Goal: Information Seeking & Learning: Check status

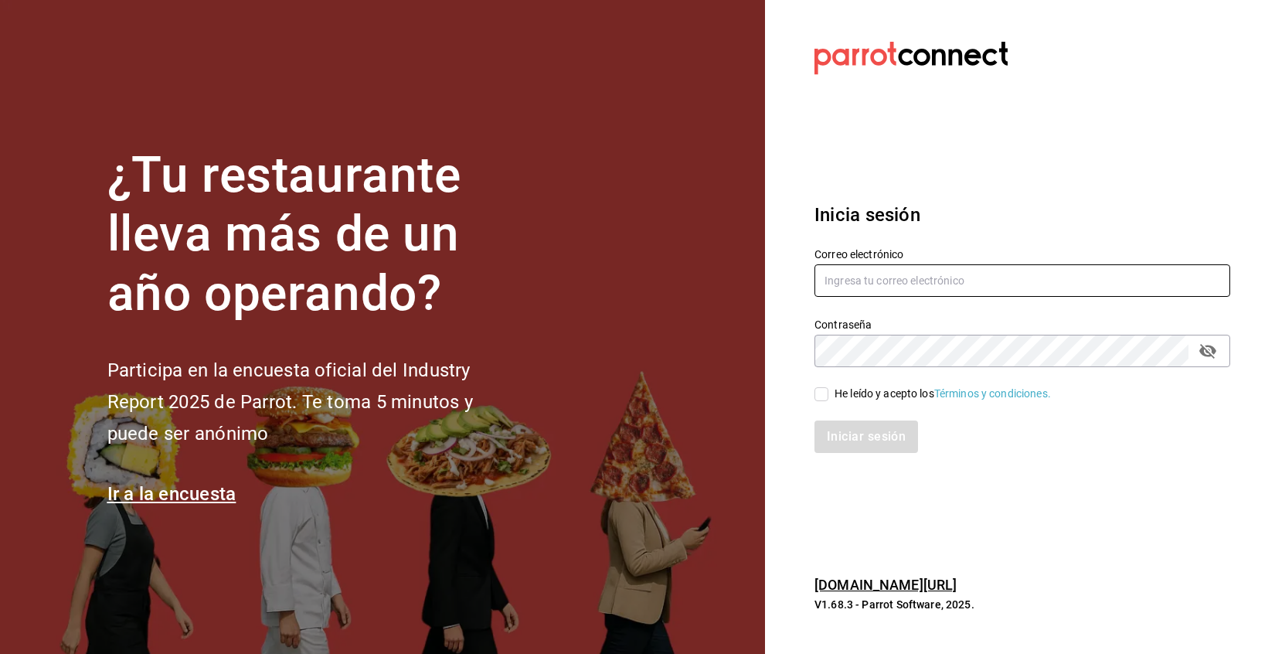
click at [862, 270] on input "text" at bounding box center [1022, 280] width 416 height 32
type input "multiuser@pickup.com"
click at [831, 396] on span "He leído y acepto los Términos y condiciones." at bounding box center [939, 394] width 223 height 16
click at [828, 396] on input "He leído y acepto los Términos y condiciones." at bounding box center [821, 394] width 14 height 14
checkbox input "true"
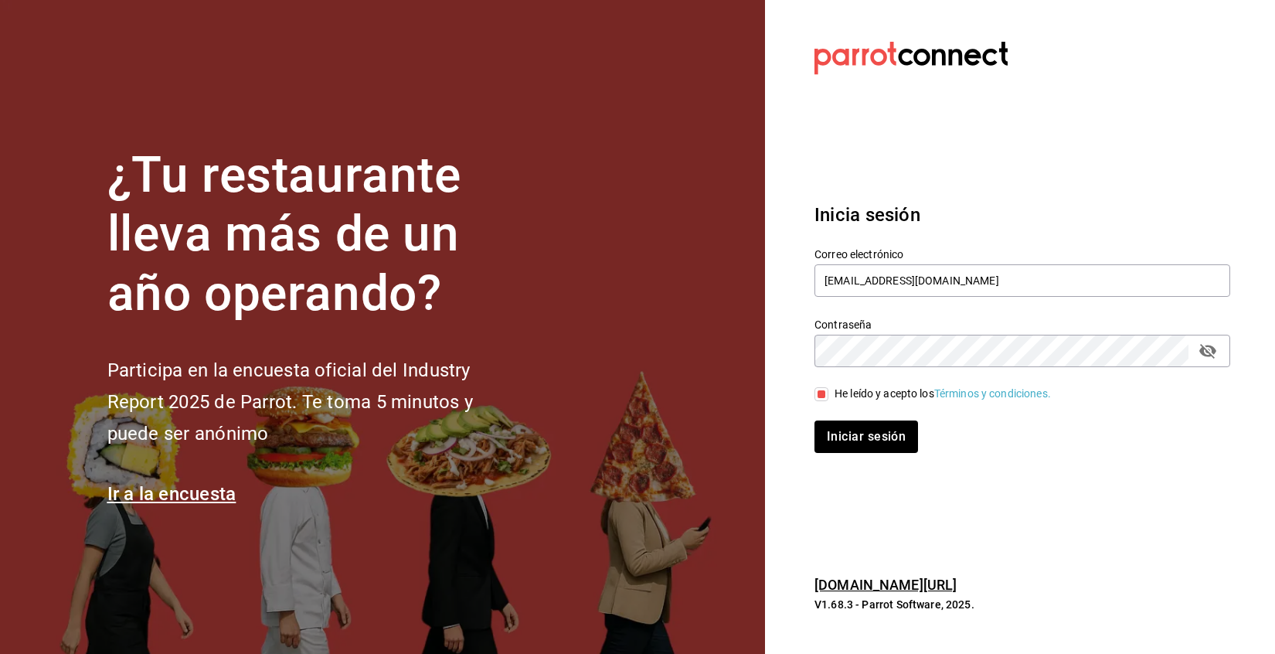
click at [837, 420] on div "Iniciar sesión" at bounding box center [1013, 427] width 434 height 51
click at [838, 423] on button "Iniciar sesión" at bounding box center [866, 436] width 105 height 32
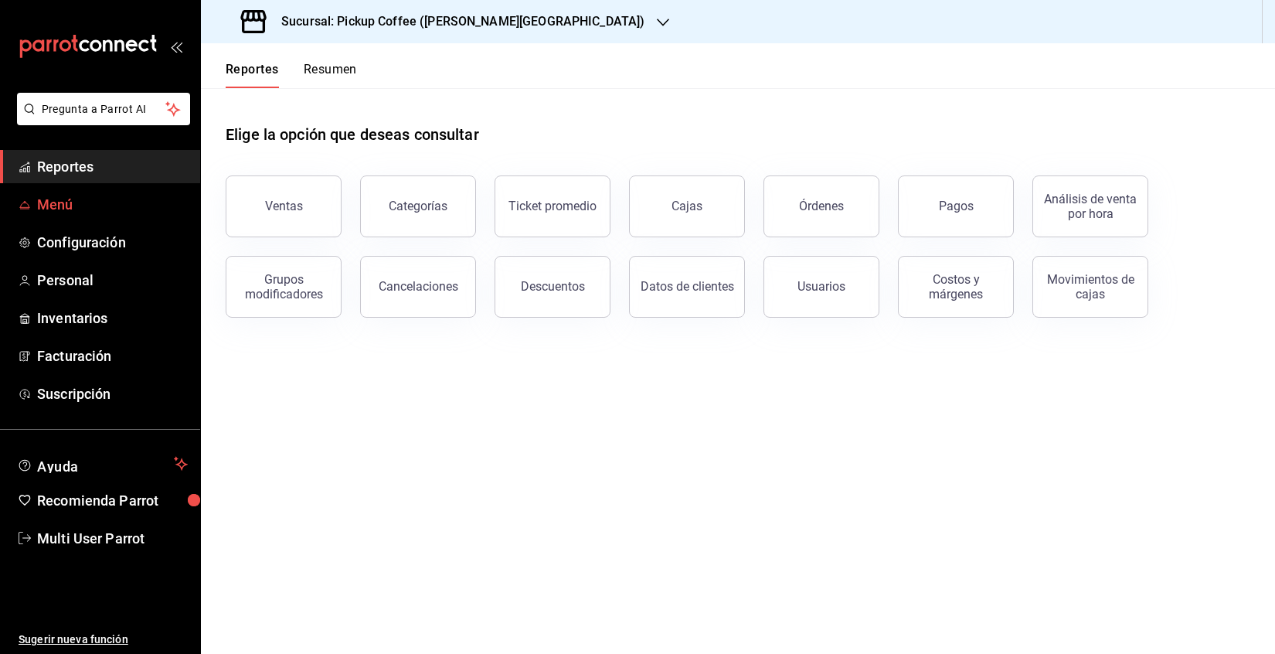
click at [76, 213] on span "Menú" at bounding box center [112, 204] width 151 height 21
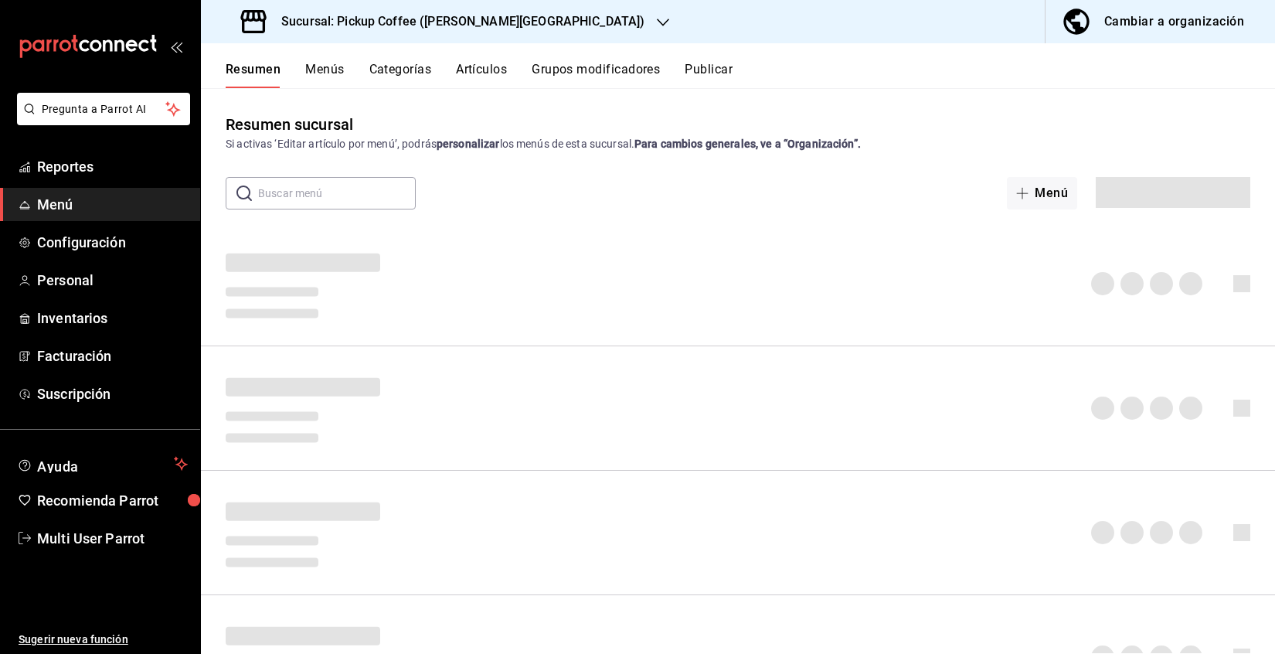
click at [491, 15] on h3 "Sucursal: Pickup Coffee (Quintana Roo)" at bounding box center [456, 21] width 375 height 19
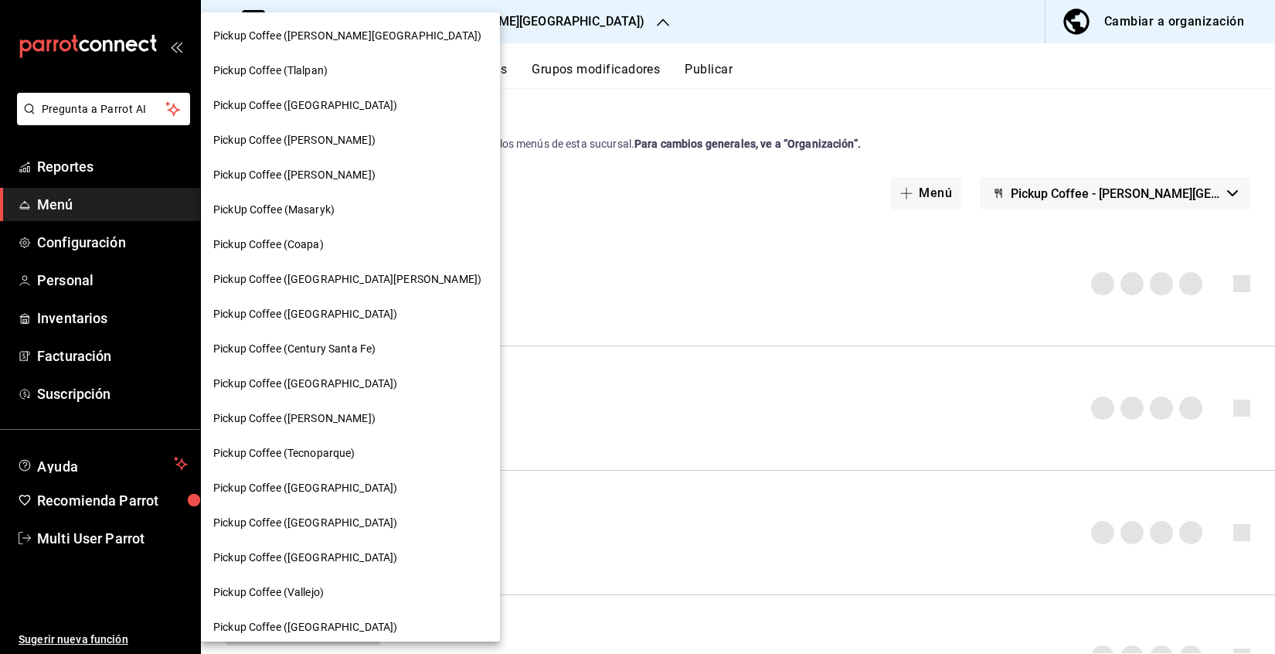
click at [308, 250] on span "Pickup Coffee (Coapa)" at bounding box center [268, 244] width 110 height 16
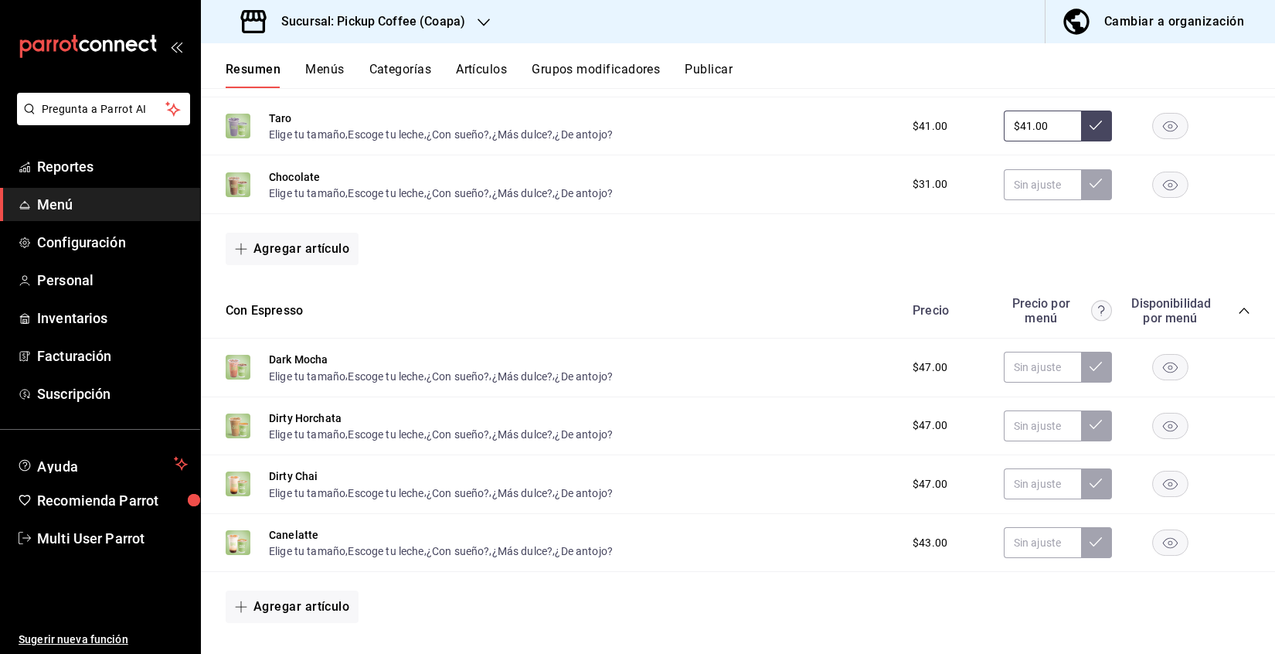
scroll to position [1231, 0]
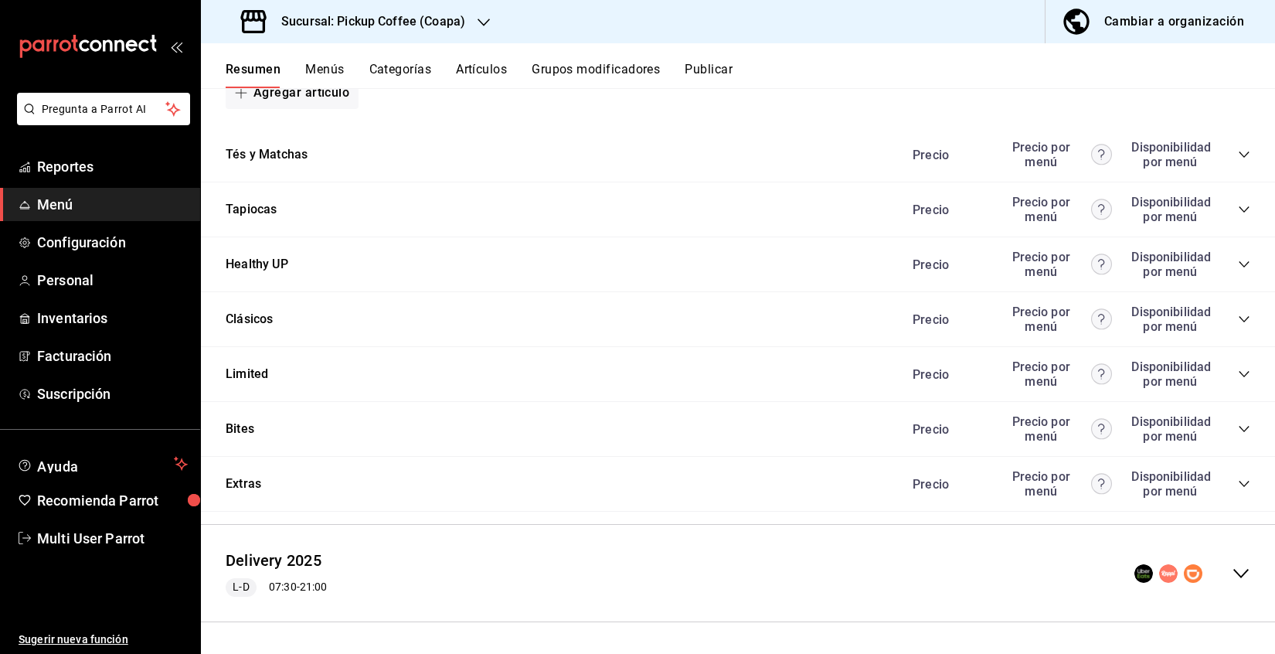
click at [1242, 430] on div "Bites Precio Precio por menú Disponibilidad por menú" at bounding box center [738, 429] width 1074 height 55
click at [1238, 430] on icon "collapse-category-row" at bounding box center [1244, 429] width 12 height 12
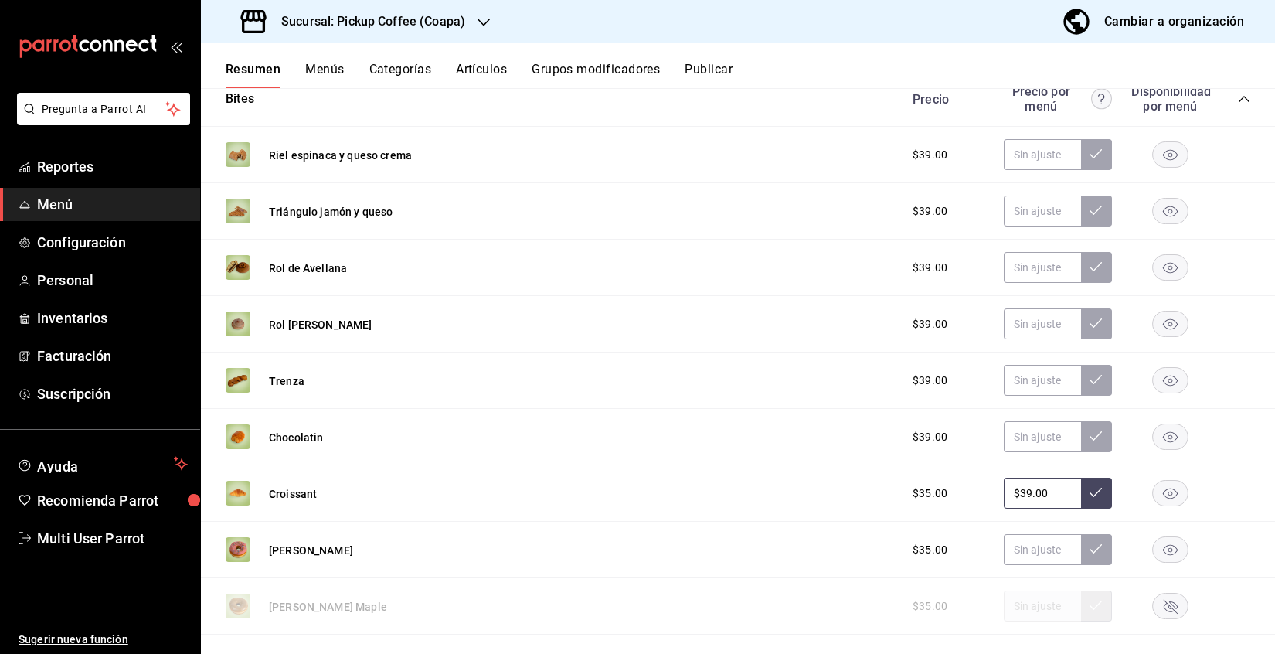
scroll to position [1722, 0]
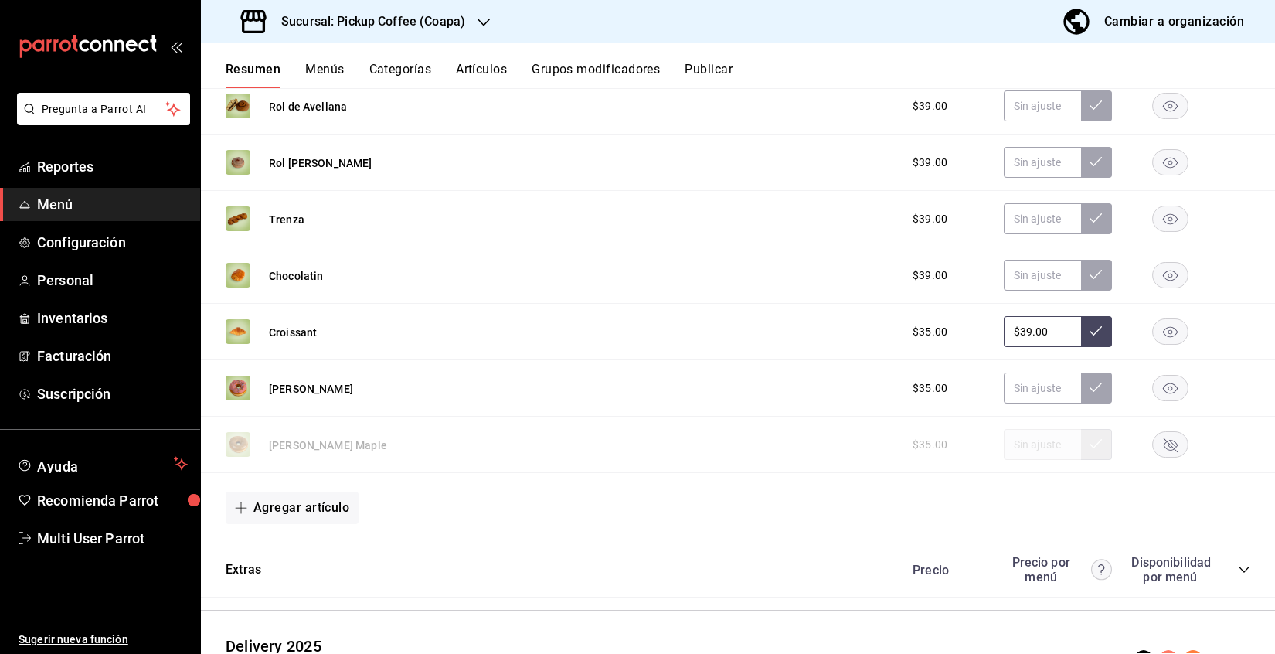
click at [1153, 439] on rect "button" at bounding box center [1171, 444] width 36 height 25
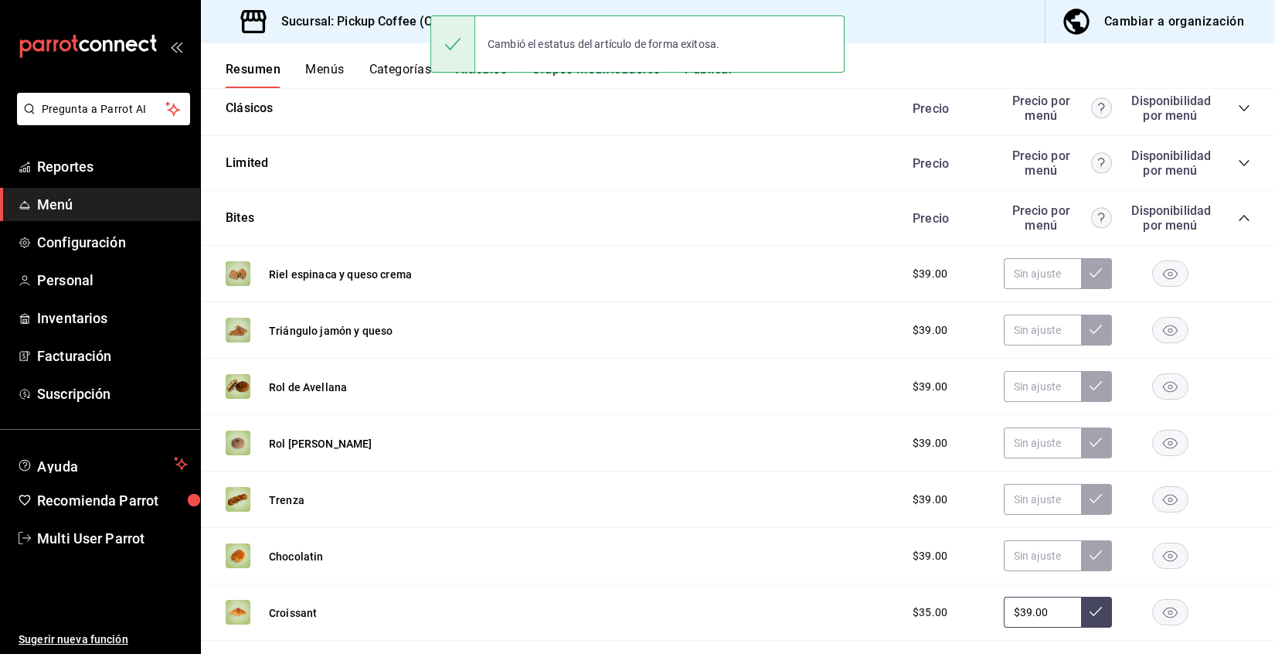
scroll to position [1459, 0]
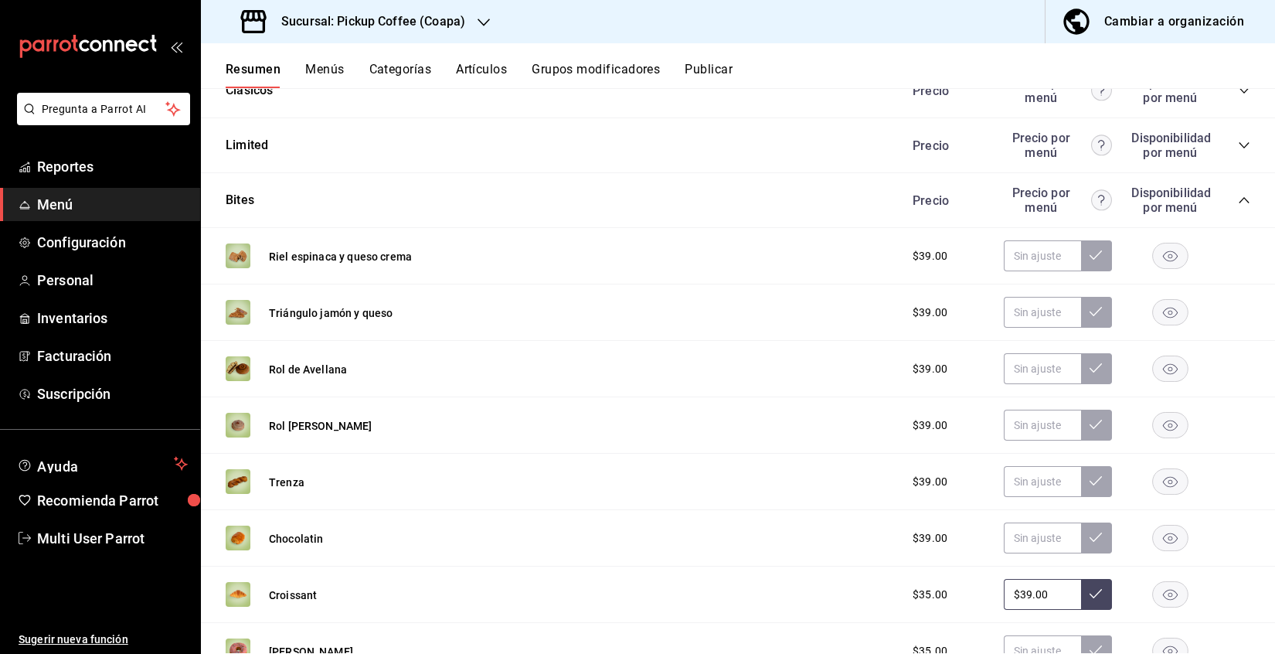
click at [1153, 315] on rect "button" at bounding box center [1171, 312] width 36 height 25
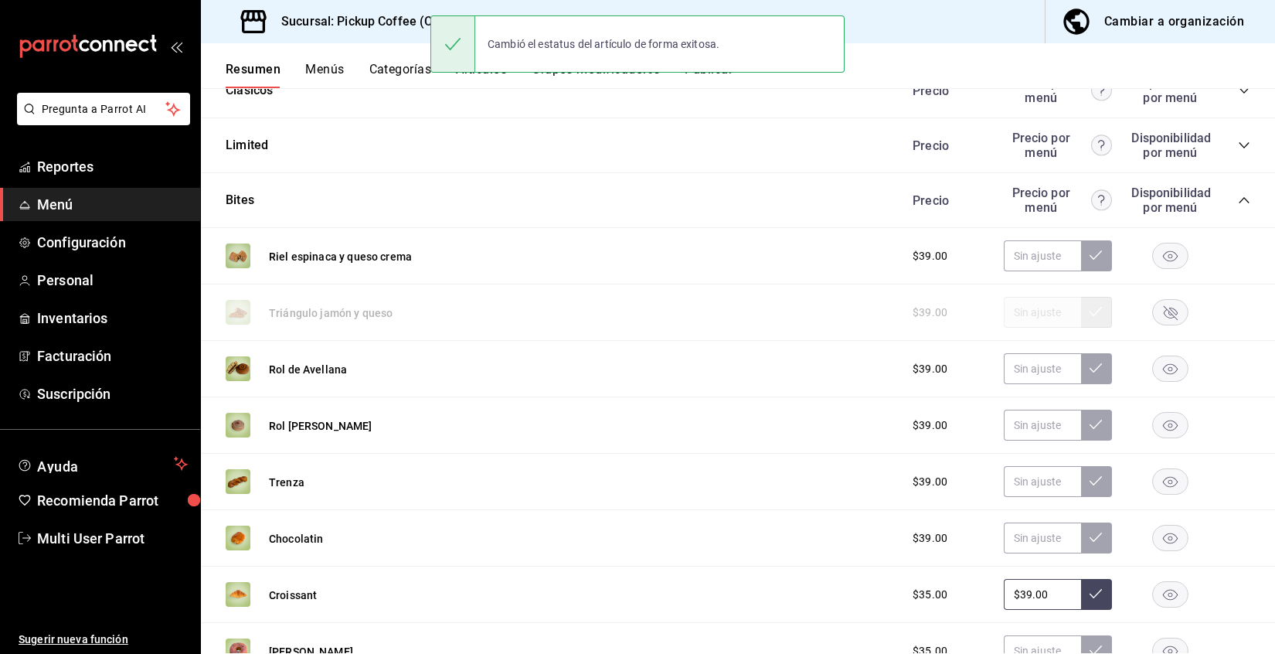
click at [884, 9] on div "Sucursal: Pickup Coffee (Coapa) Cambiar a organización" at bounding box center [738, 21] width 1074 height 43
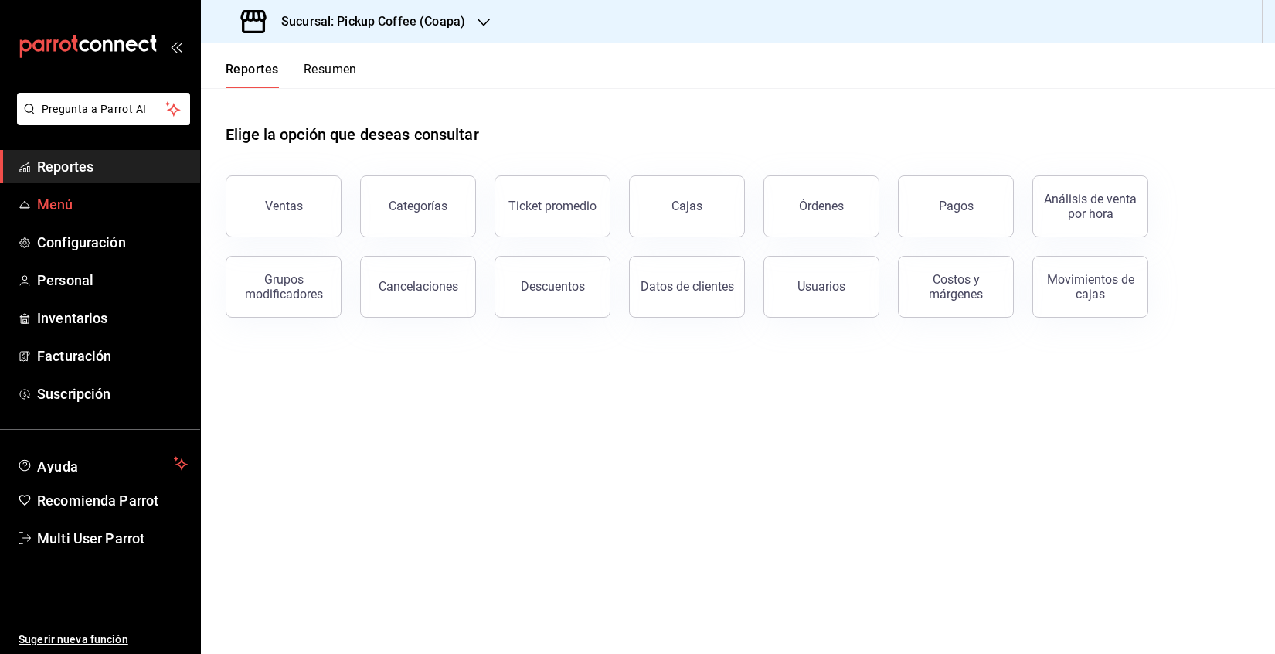
click at [58, 208] on span "Menú" at bounding box center [112, 204] width 151 height 21
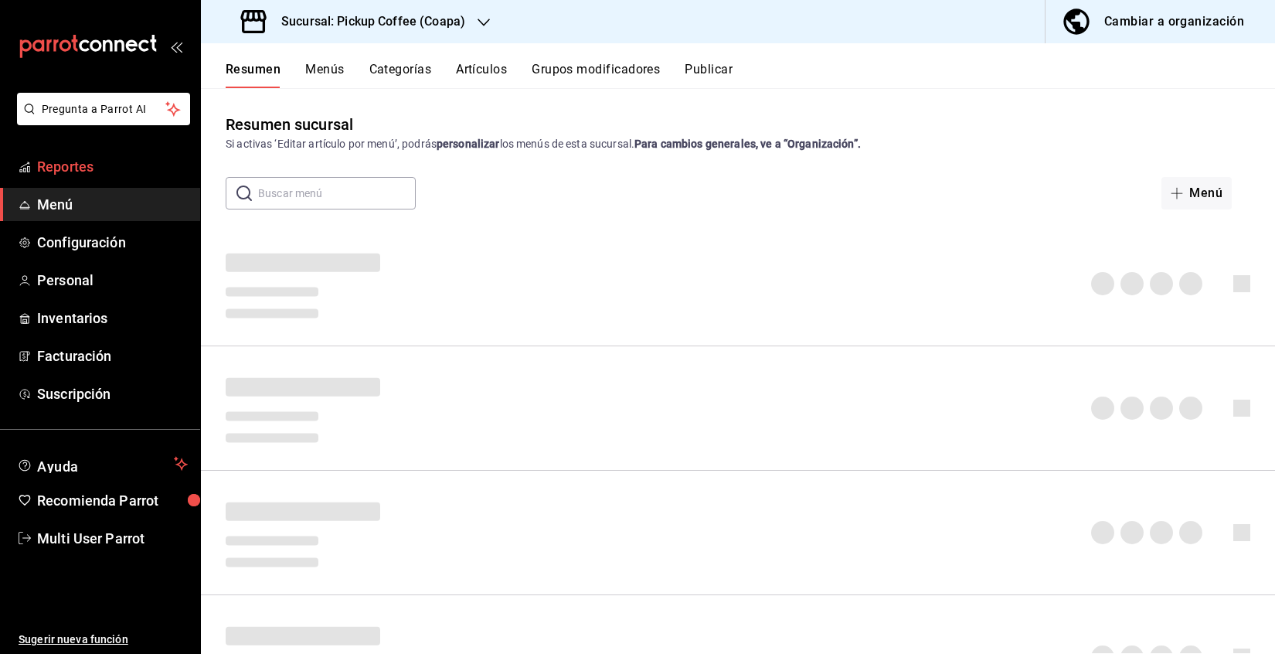
click at [76, 176] on span "Reportes" at bounding box center [112, 166] width 151 height 21
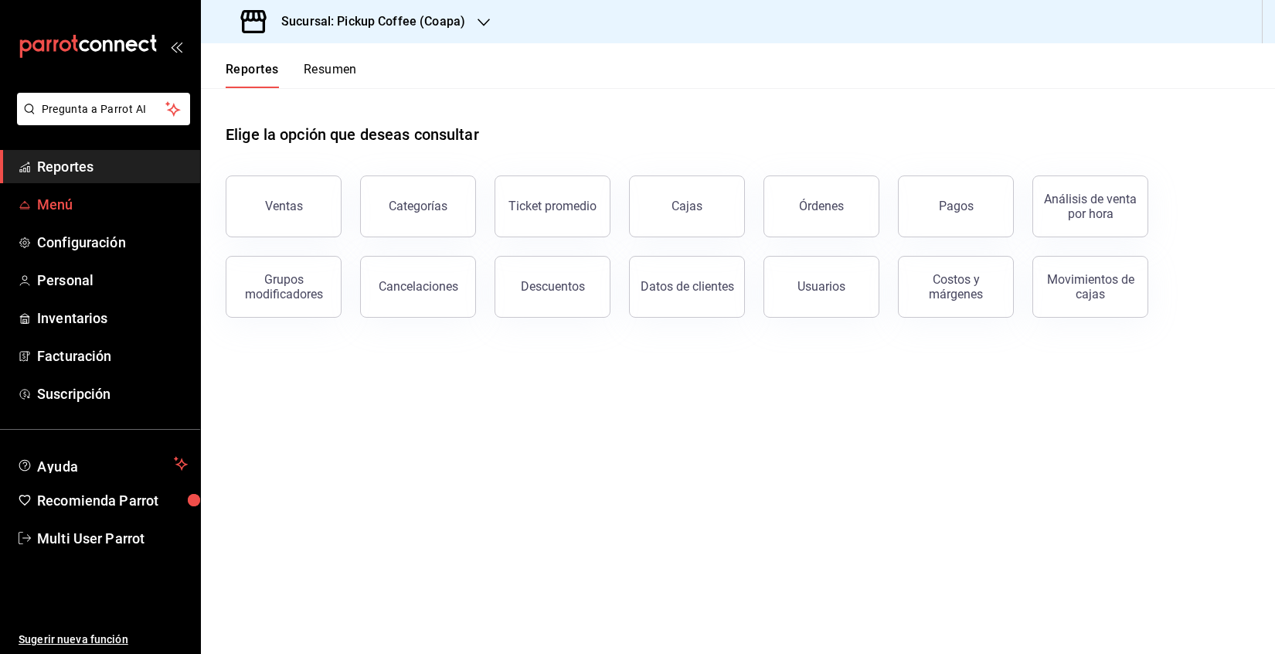
click at [78, 202] on span "Menú" at bounding box center [112, 204] width 151 height 21
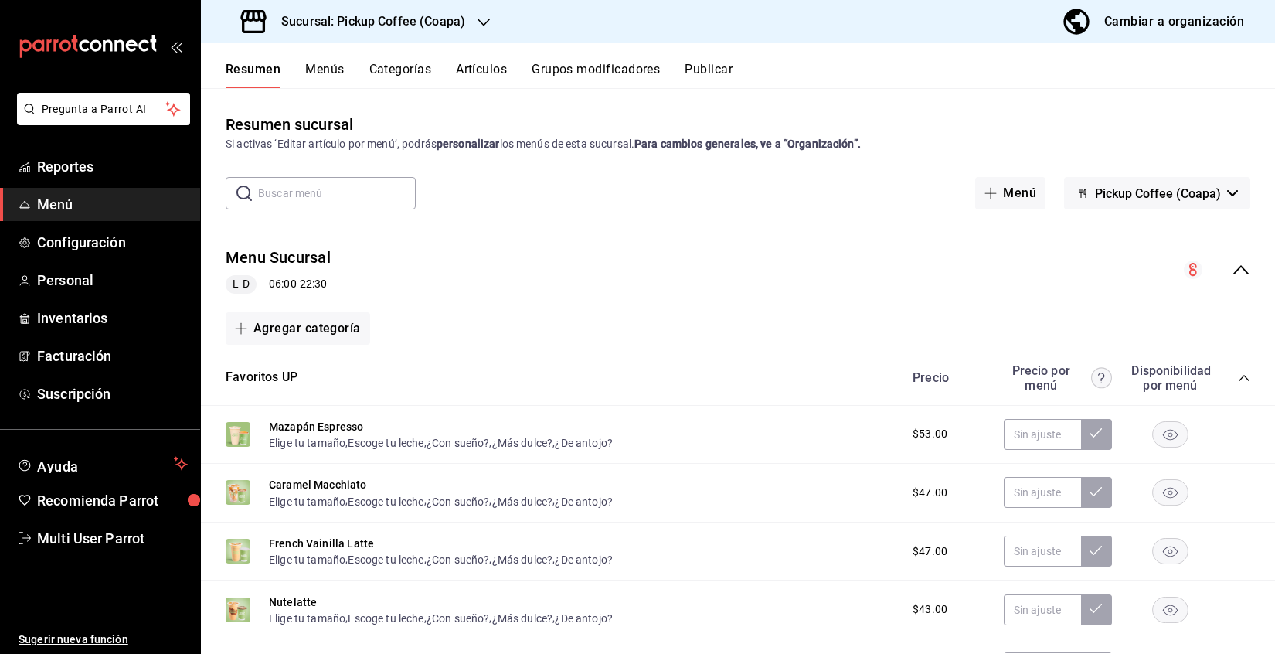
click at [337, 60] on div "Resumen Menús Categorías Artículos Grupos modificadores Publicar" at bounding box center [738, 65] width 1074 height 45
click at [335, 70] on button "Menús" at bounding box center [324, 75] width 39 height 26
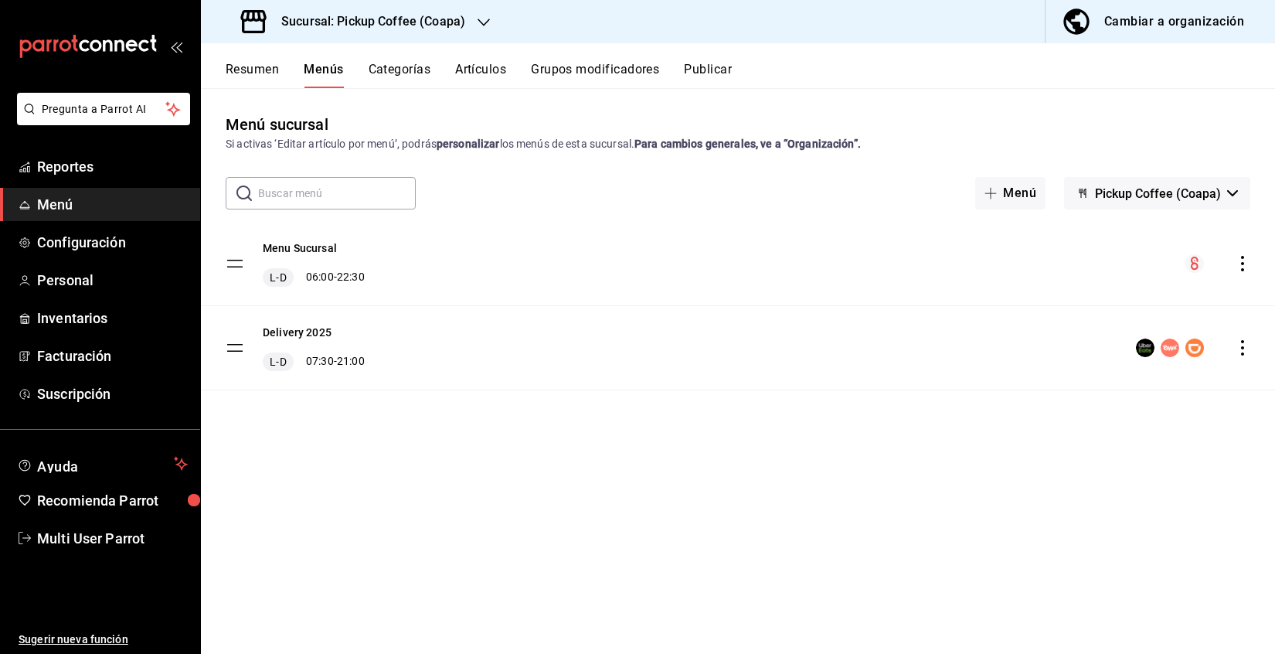
click at [1244, 347] on icon "actions" at bounding box center [1242, 347] width 15 height 15
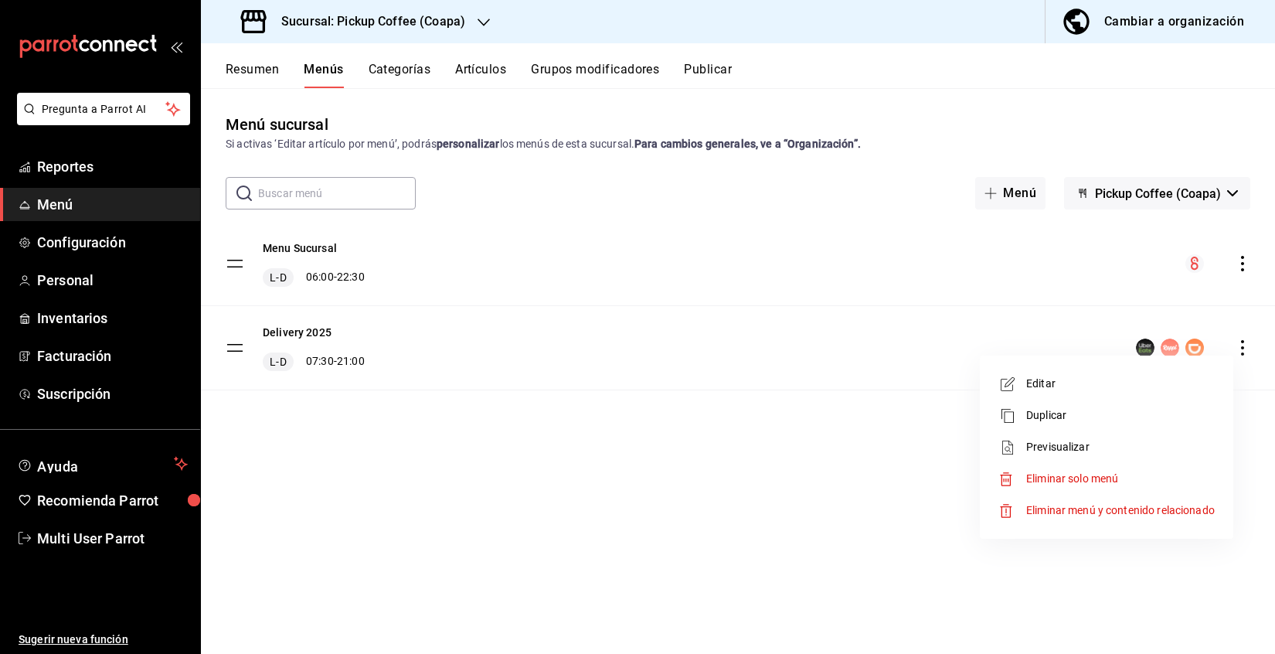
click at [728, 344] on div at bounding box center [637, 327] width 1275 height 654
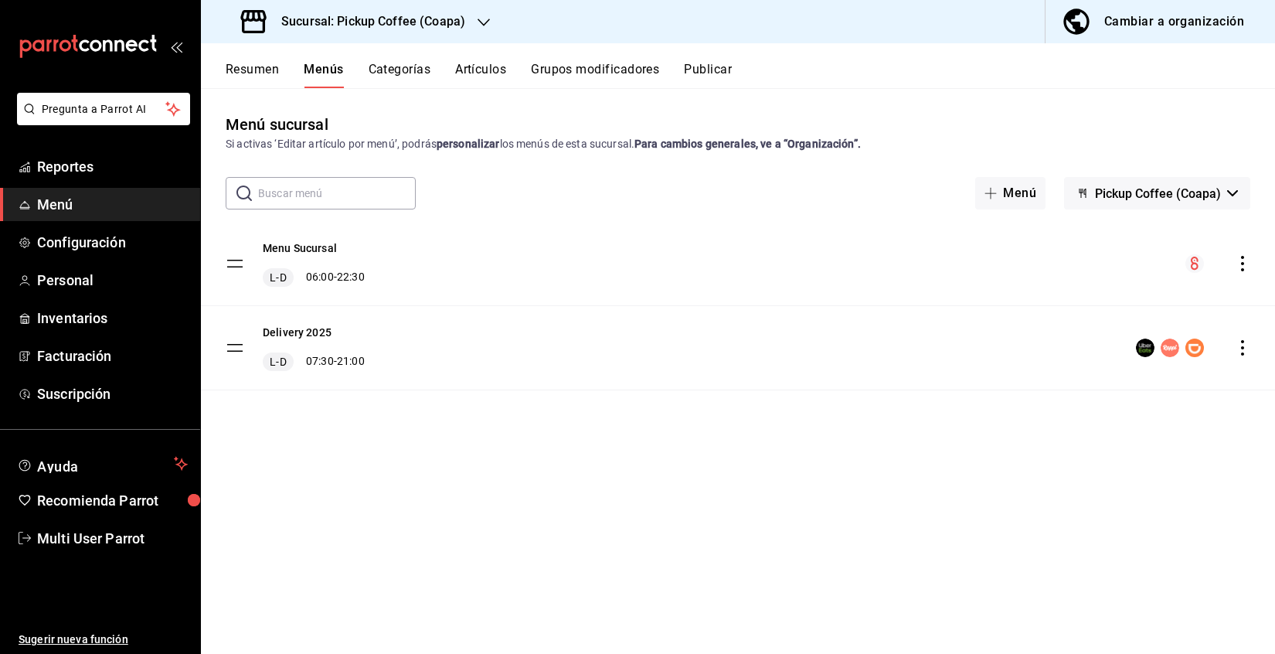
click at [239, 348] on tbody "Menu Sucursal L-D 06:00 - 22:30 Delivery 2025 L-D 07:30 - 21:00" at bounding box center [738, 306] width 1074 height 168
click at [237, 348] on tbody "Menu Sucursal L-D 06:00 - 22:30 Delivery 2025 L-D 07:30 - 21:00" at bounding box center [738, 306] width 1074 height 168
click at [283, 364] on span "L-D" at bounding box center [278, 361] width 22 height 15
click at [348, 356] on div "L-D 07:30 - 21:00" at bounding box center [314, 361] width 102 height 19
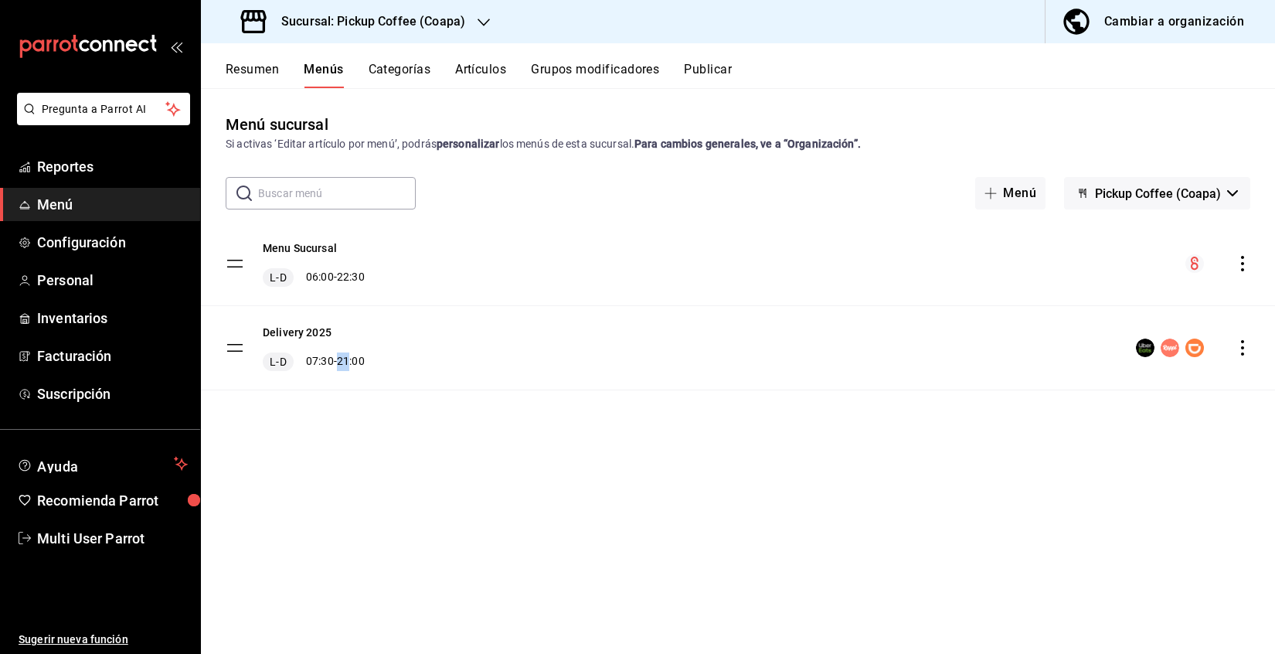
click at [348, 356] on div "L-D 07:30 - 21:00" at bounding box center [314, 361] width 102 height 19
drag, startPoint x: 348, startPoint y: 356, endPoint x: 429, endPoint y: 357, distance: 81.1
click at [348, 356] on div "L-D 07:30 - 21:00" at bounding box center [314, 361] width 102 height 19
click at [1151, 348] on circle "menu-maker-table" at bounding box center [1145, 347] width 19 height 19
click at [1191, 351] on rect "menu-maker-table" at bounding box center [1194, 347] width 19 height 19
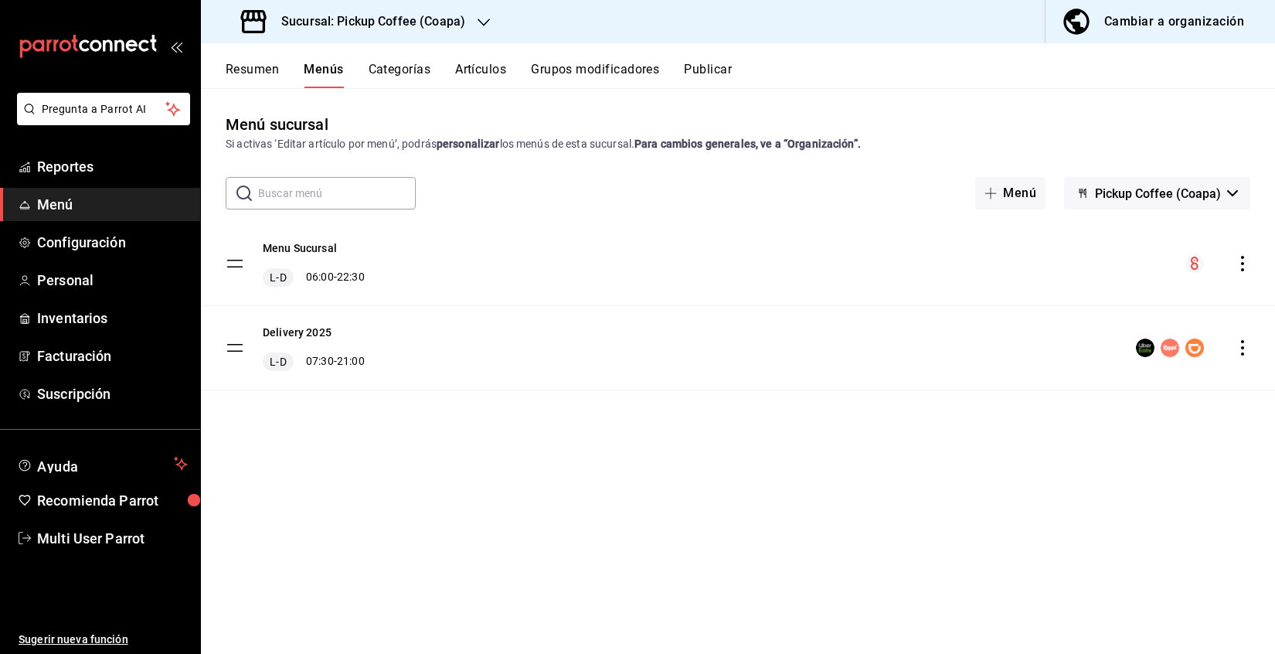
click at [1247, 350] on icon "actions" at bounding box center [1242, 347] width 15 height 15
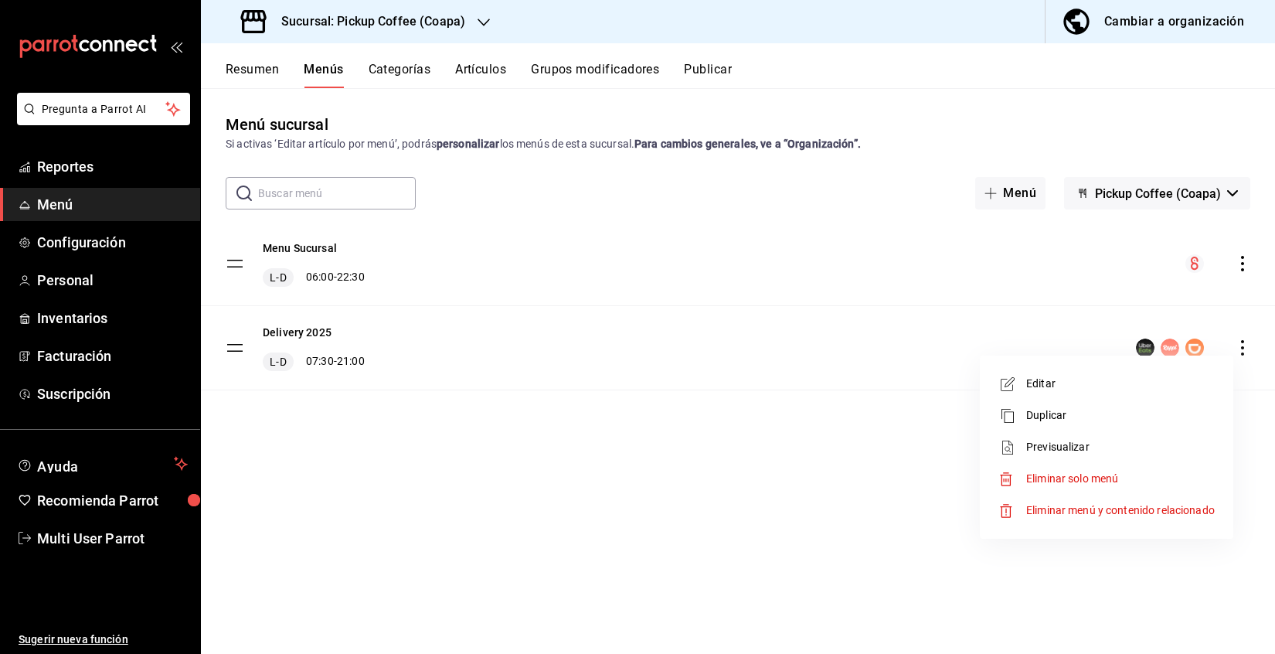
click at [869, 331] on div at bounding box center [637, 327] width 1275 height 654
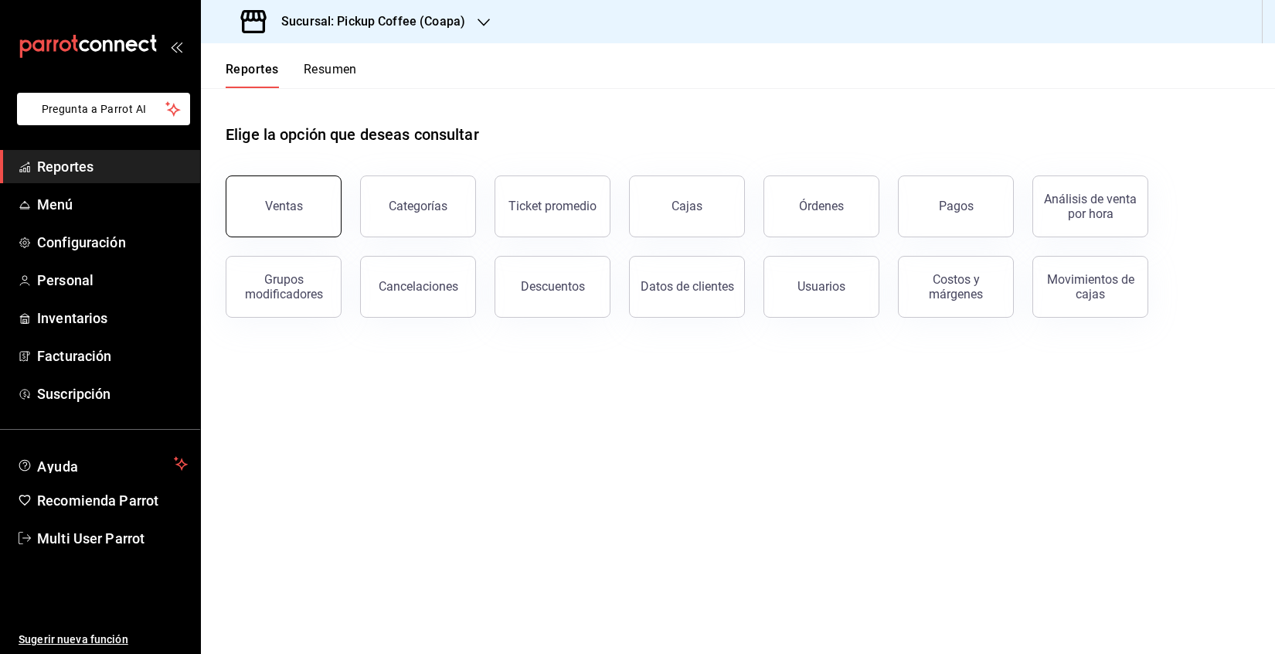
click at [245, 211] on button "Ventas" at bounding box center [284, 206] width 116 height 62
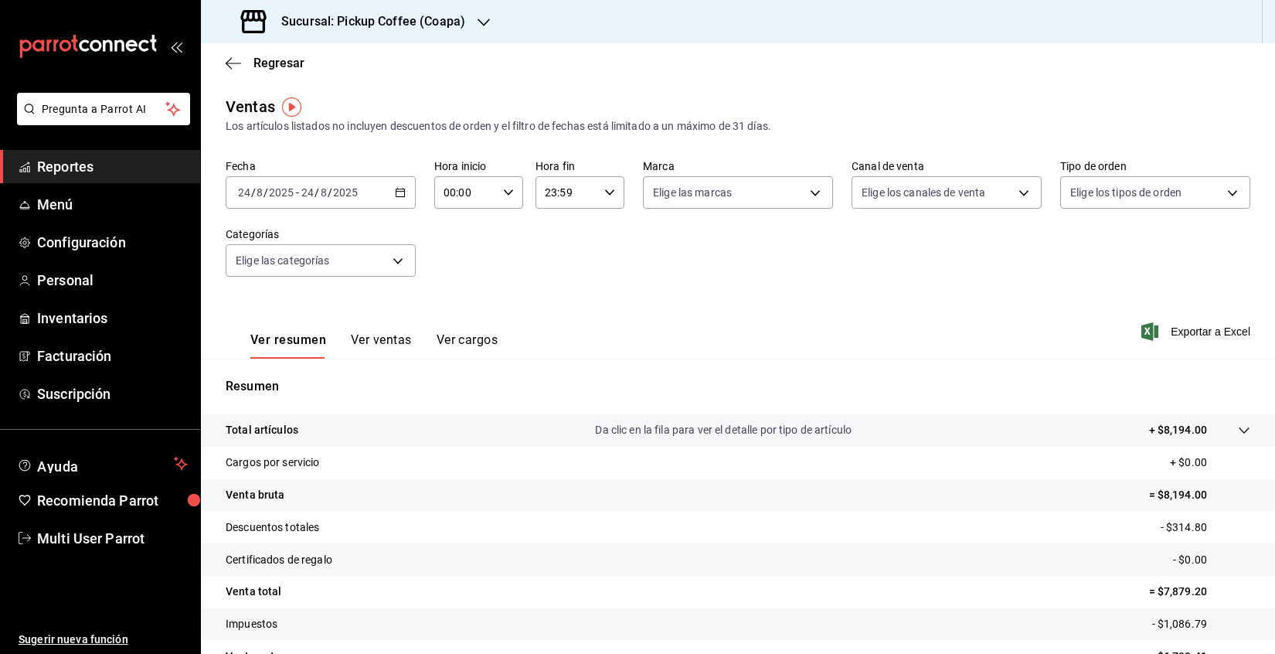
click at [437, 24] on h3 "Sucursal: Pickup Coffee (Coapa)" at bounding box center [367, 21] width 196 height 19
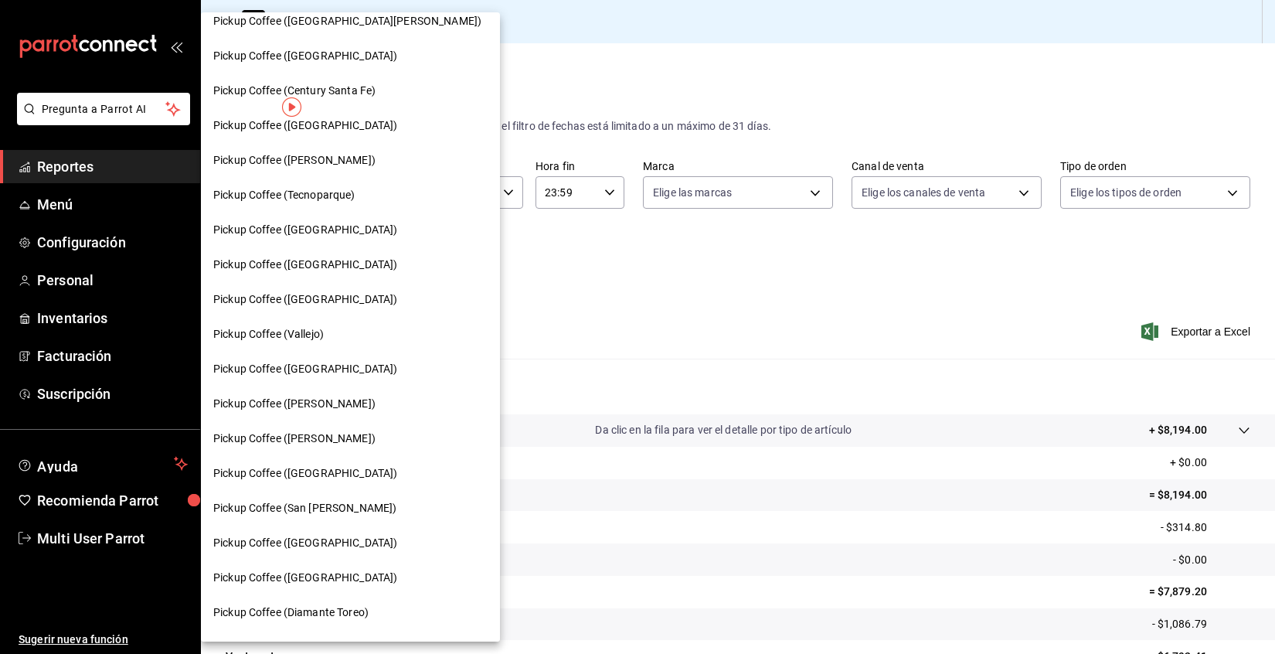
scroll to position [259, 0]
click at [331, 500] on span "Pickup Coffee (San [PERSON_NAME])" at bounding box center [304, 507] width 183 height 16
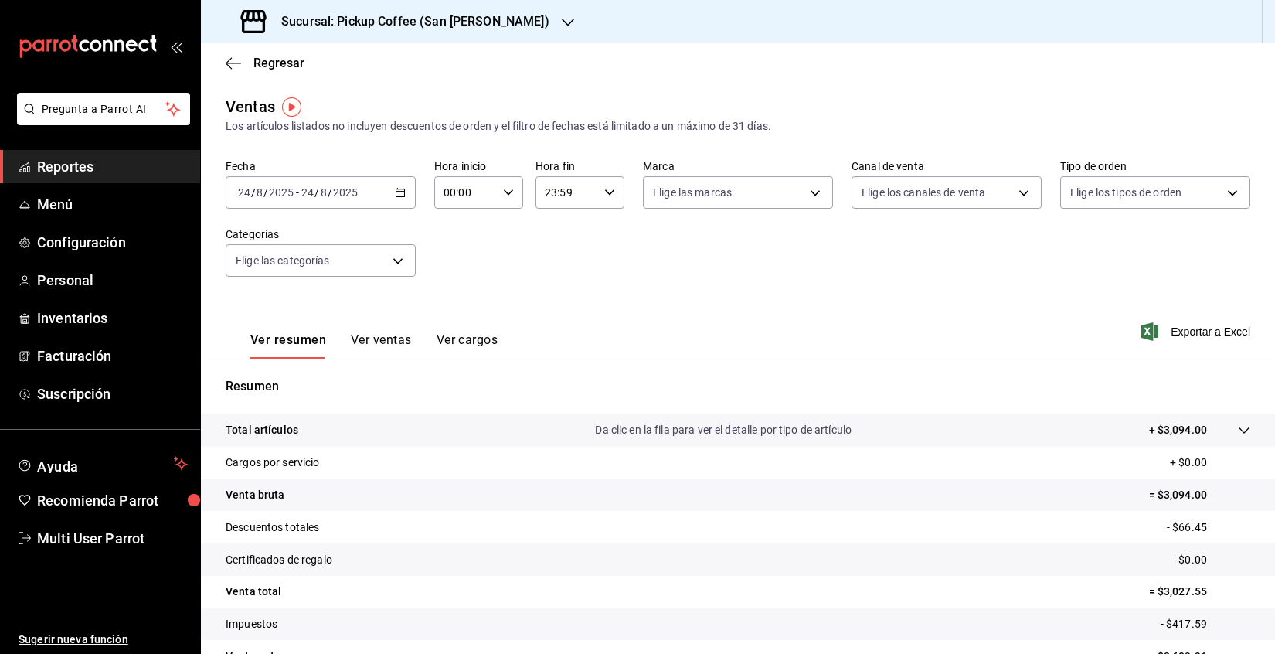
click at [392, 191] on div "[DATE] [DATE] - [DATE] [DATE]" at bounding box center [321, 192] width 190 height 32
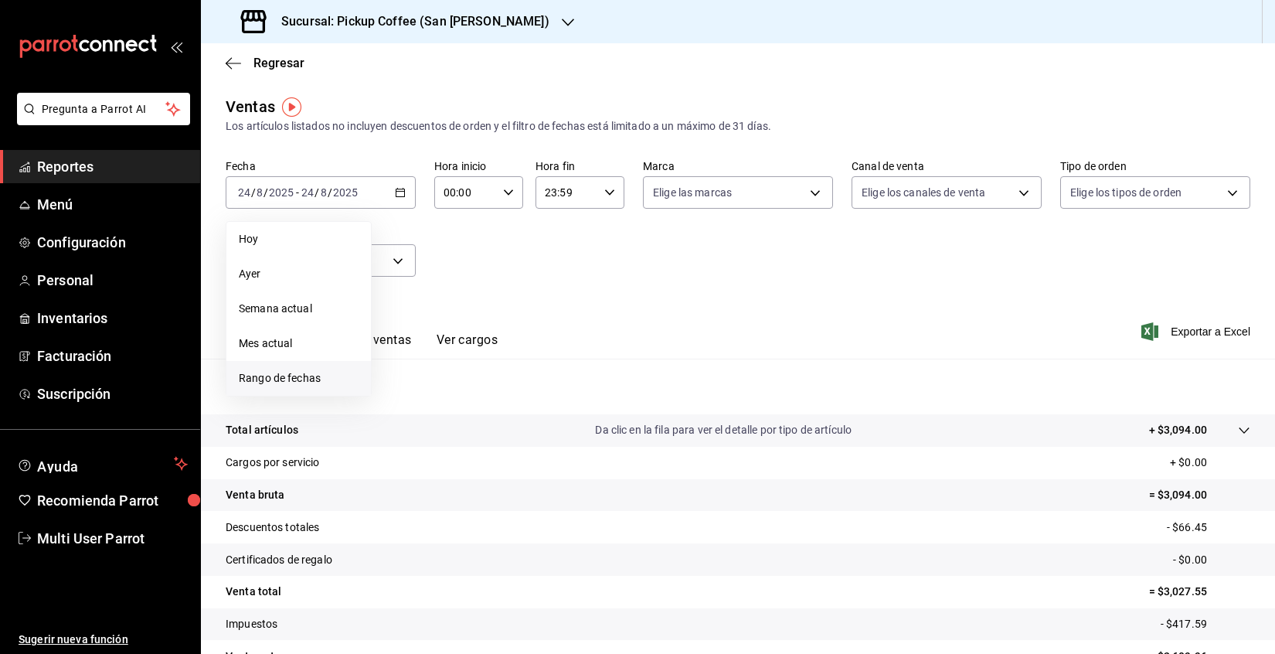
click at [305, 384] on span "Rango de fechas" at bounding box center [299, 378] width 120 height 16
click at [403, 334] on button "4" at bounding box center [403, 329] width 27 height 28
click at [581, 326] on button "10" at bounding box center [568, 329] width 27 height 28
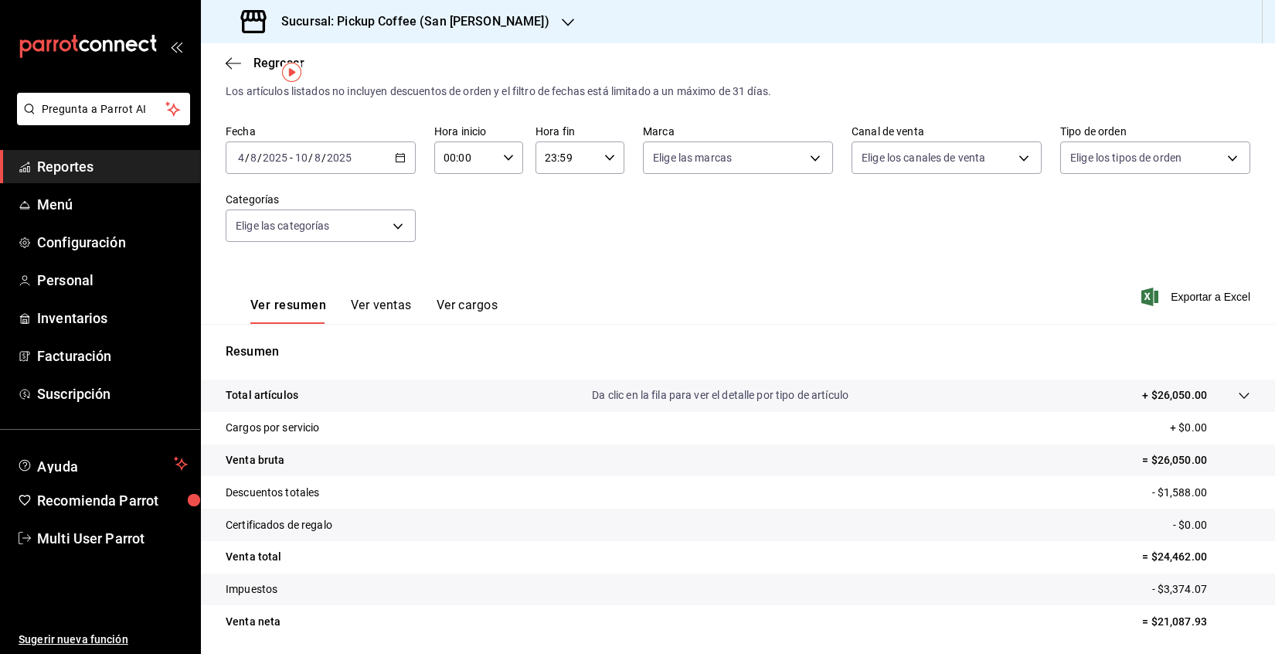
scroll to position [46, 0]
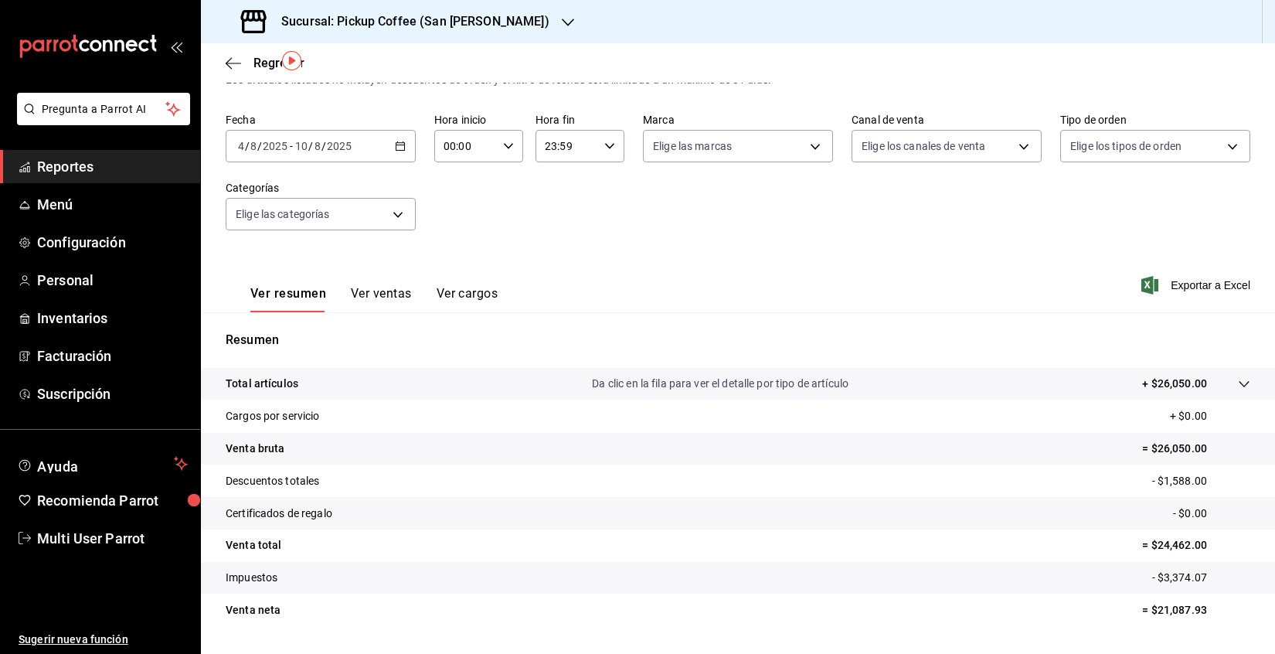
click at [397, 141] on icon "button" at bounding box center [400, 146] width 11 height 11
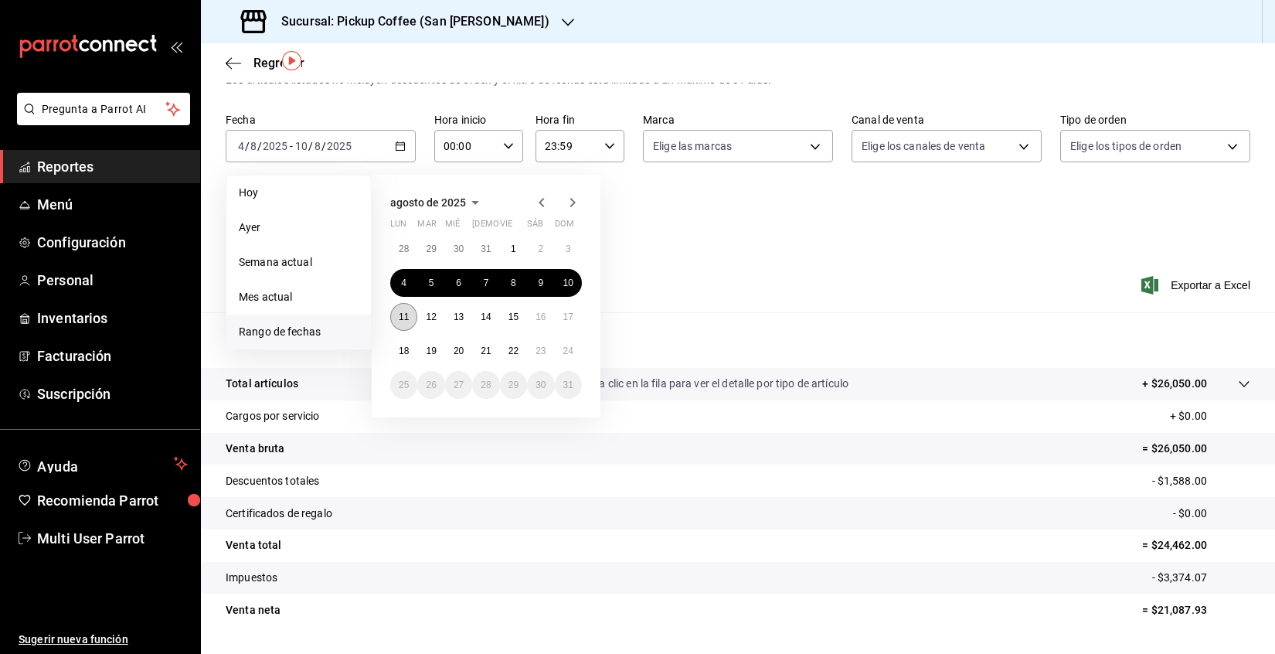
click at [400, 309] on button "11" at bounding box center [403, 317] width 27 height 28
click at [563, 313] on abbr "17" at bounding box center [568, 316] width 10 height 11
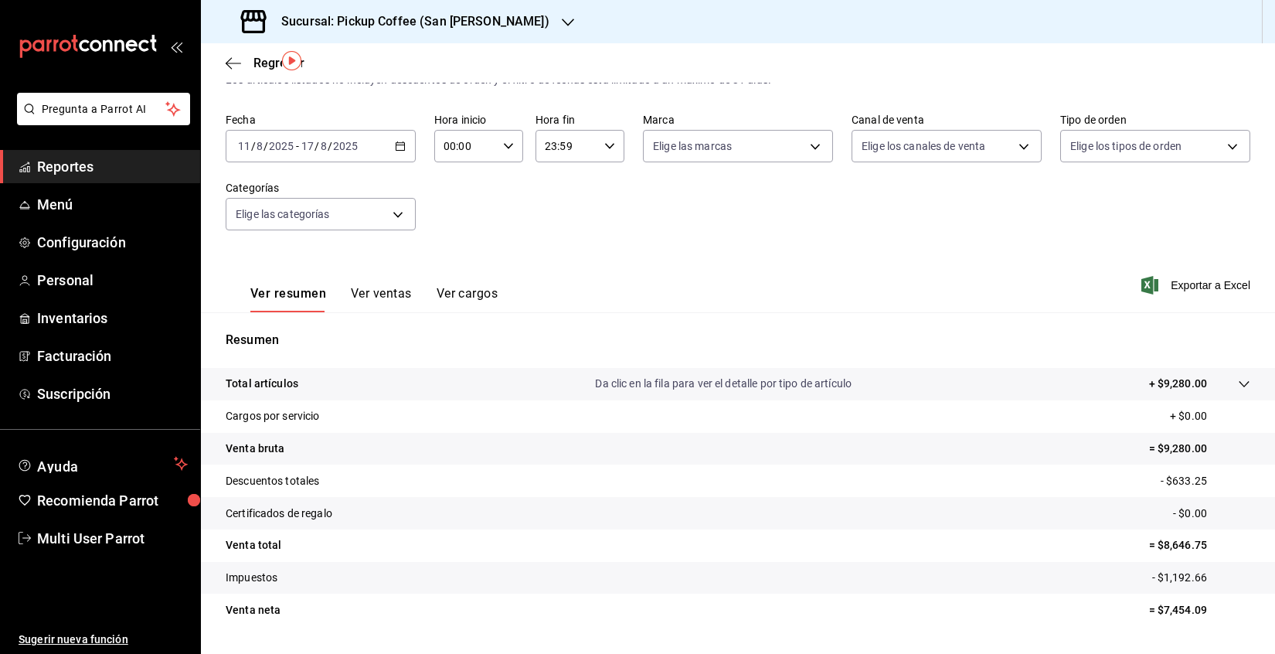
click at [409, 152] on div "[DATE] [DATE] - [DATE] [DATE]" at bounding box center [321, 146] width 190 height 32
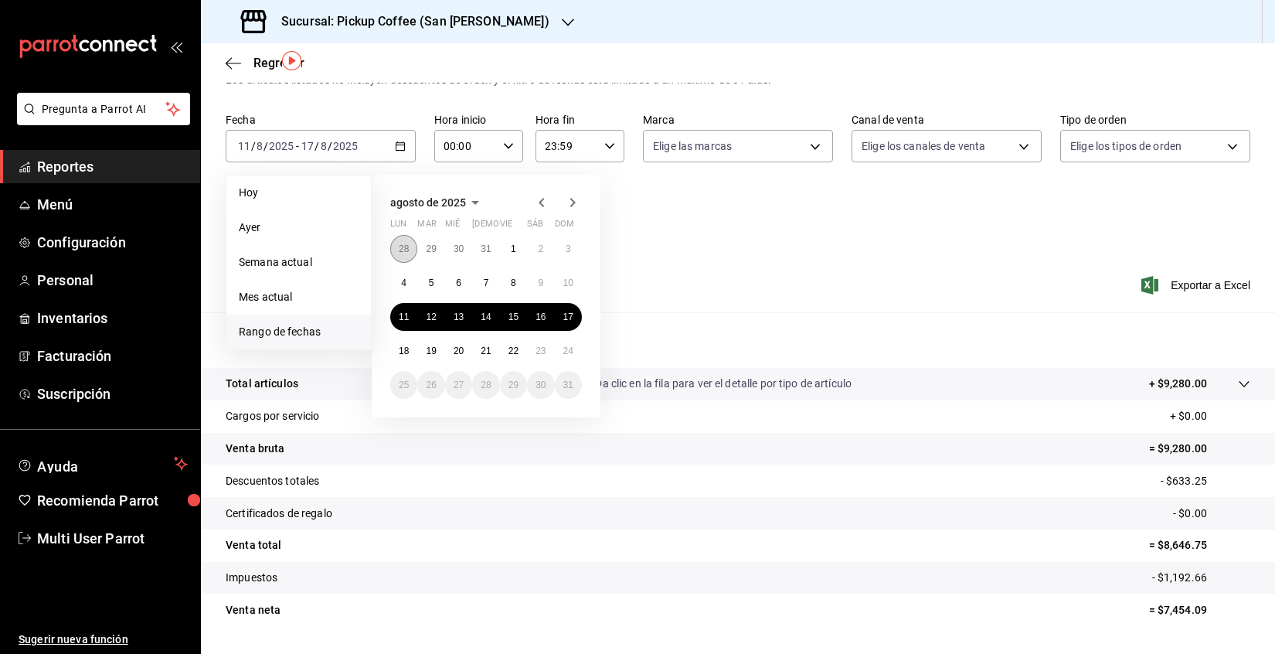
click at [404, 255] on button "28" at bounding box center [403, 249] width 27 height 28
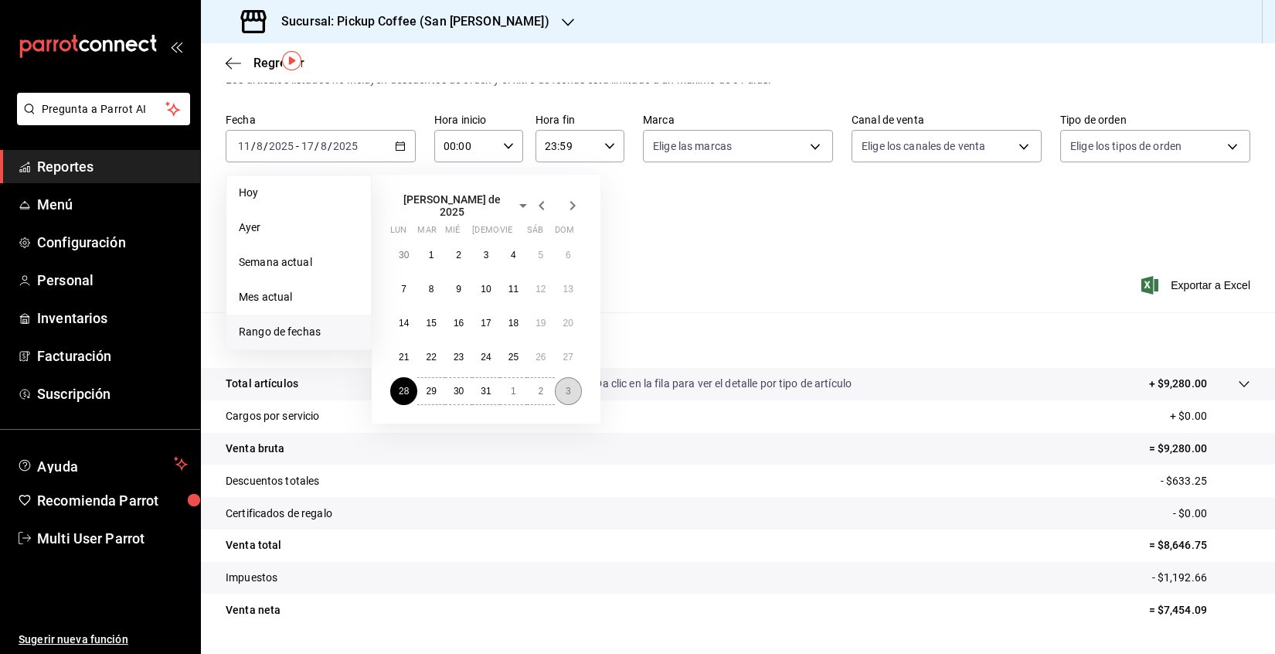
click at [562, 377] on button "3" at bounding box center [568, 391] width 27 height 28
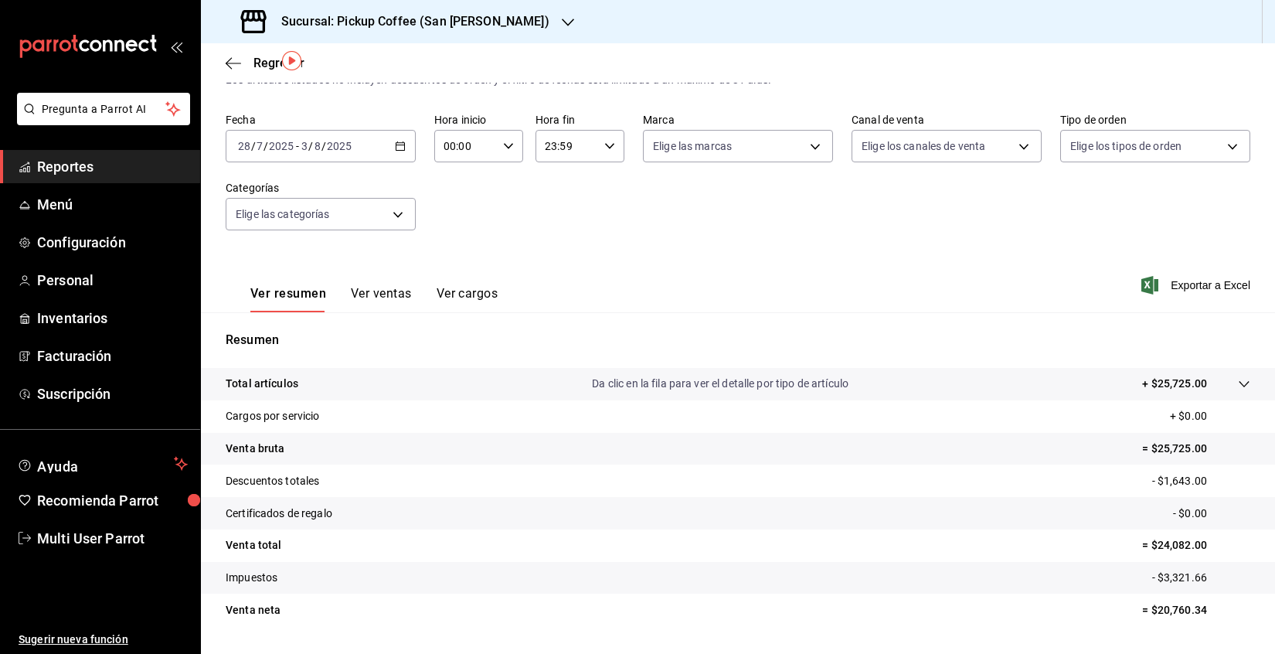
click at [403, 144] on icon "button" at bounding box center [400, 146] width 11 height 11
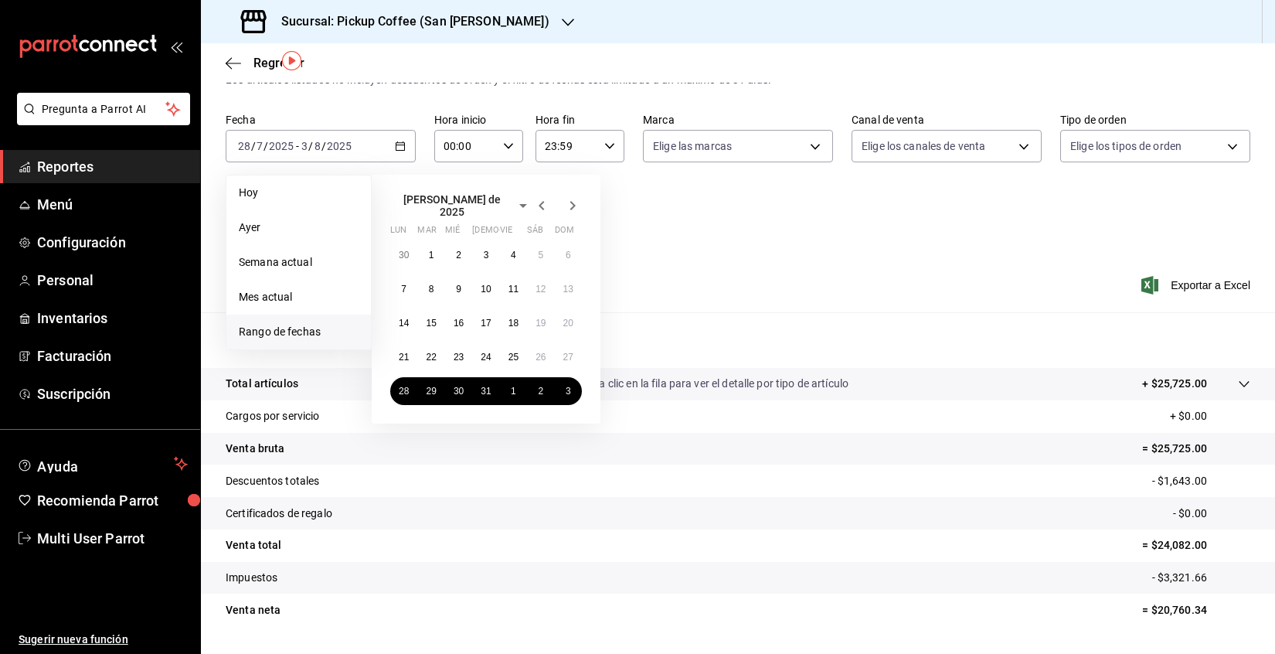
click at [573, 208] on icon "button" at bounding box center [572, 205] width 19 height 19
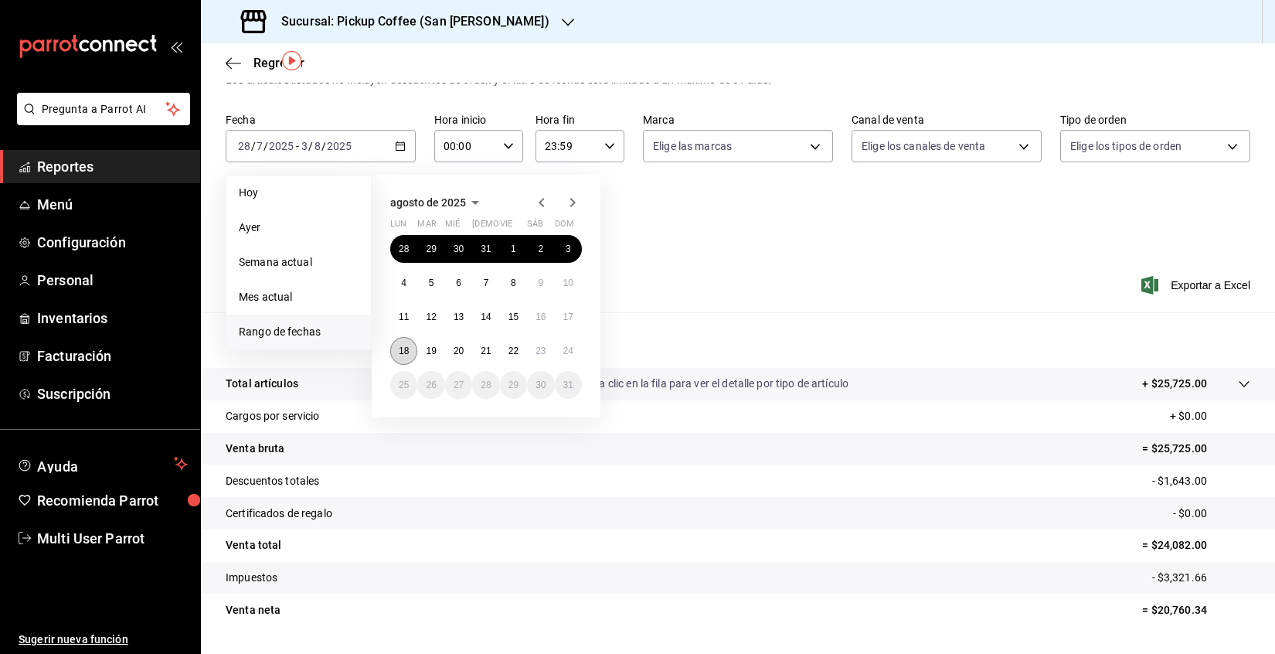
click at [399, 347] on abbr "18" at bounding box center [404, 350] width 10 height 11
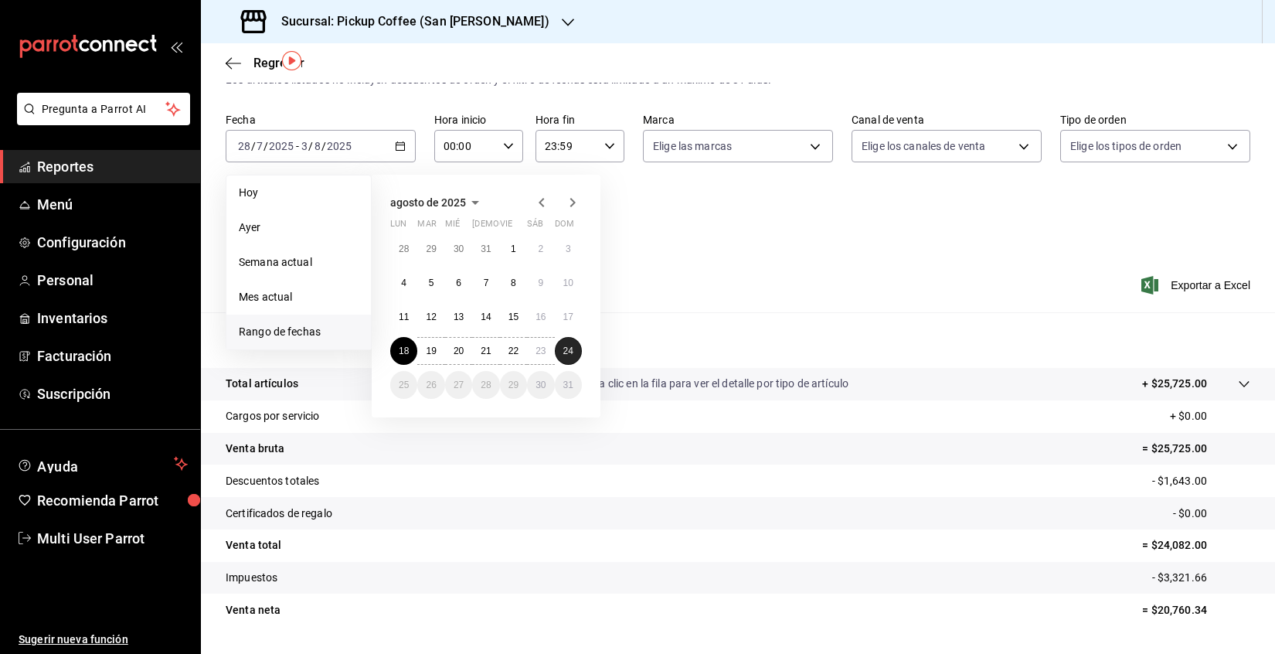
click at [569, 357] on button "24" at bounding box center [568, 351] width 27 height 28
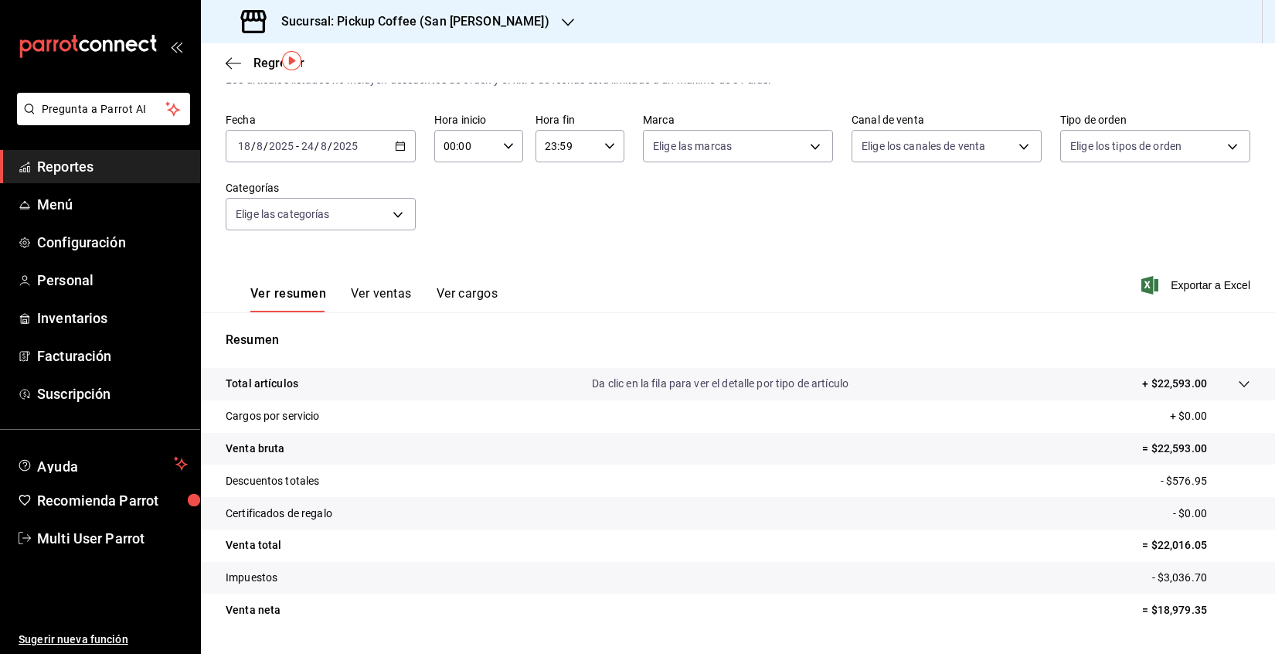
click at [409, 140] on div "[DATE] [DATE] - [DATE] [DATE]" at bounding box center [321, 146] width 190 height 32
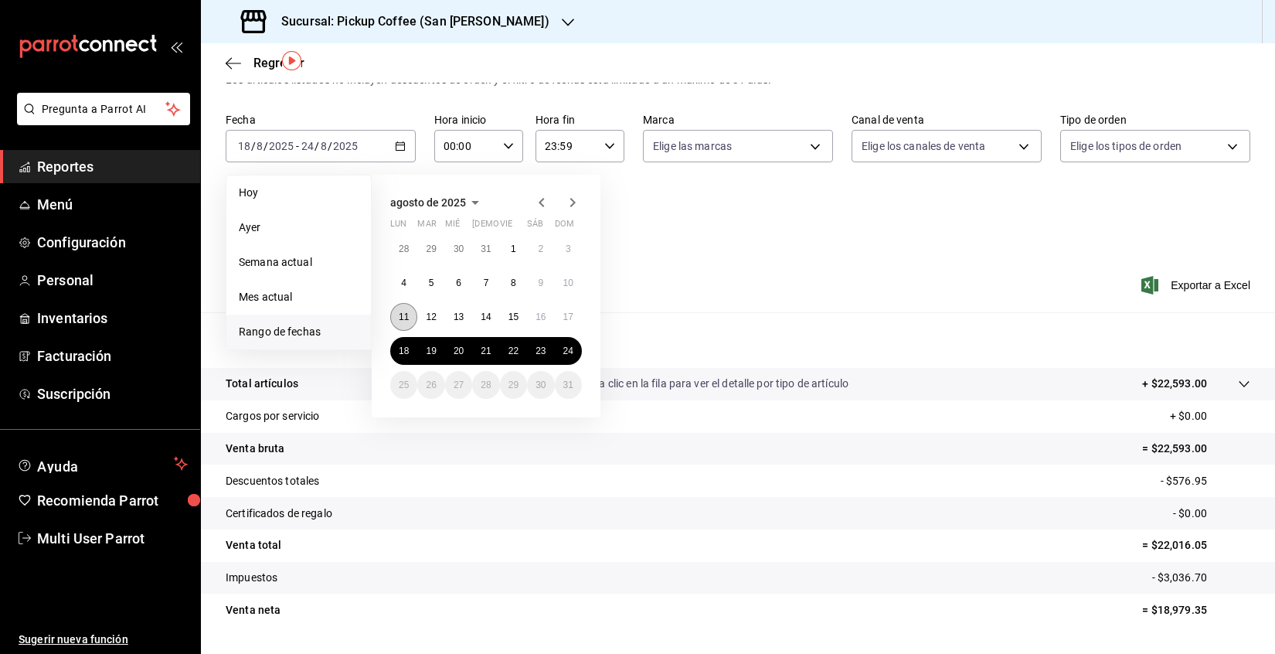
click at [404, 312] on abbr "11" at bounding box center [404, 316] width 10 height 11
click at [576, 317] on button "17" at bounding box center [568, 317] width 27 height 28
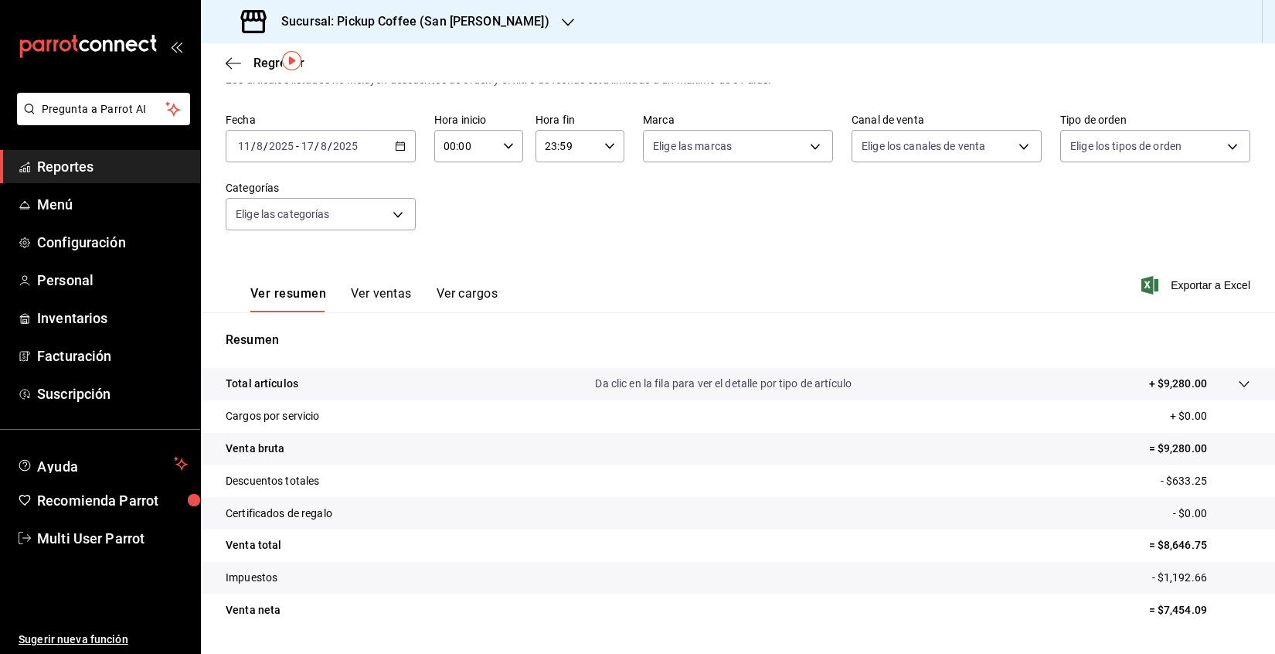
click at [406, 147] on div "[DATE] [DATE] - [DATE] [DATE]" at bounding box center [321, 146] width 190 height 32
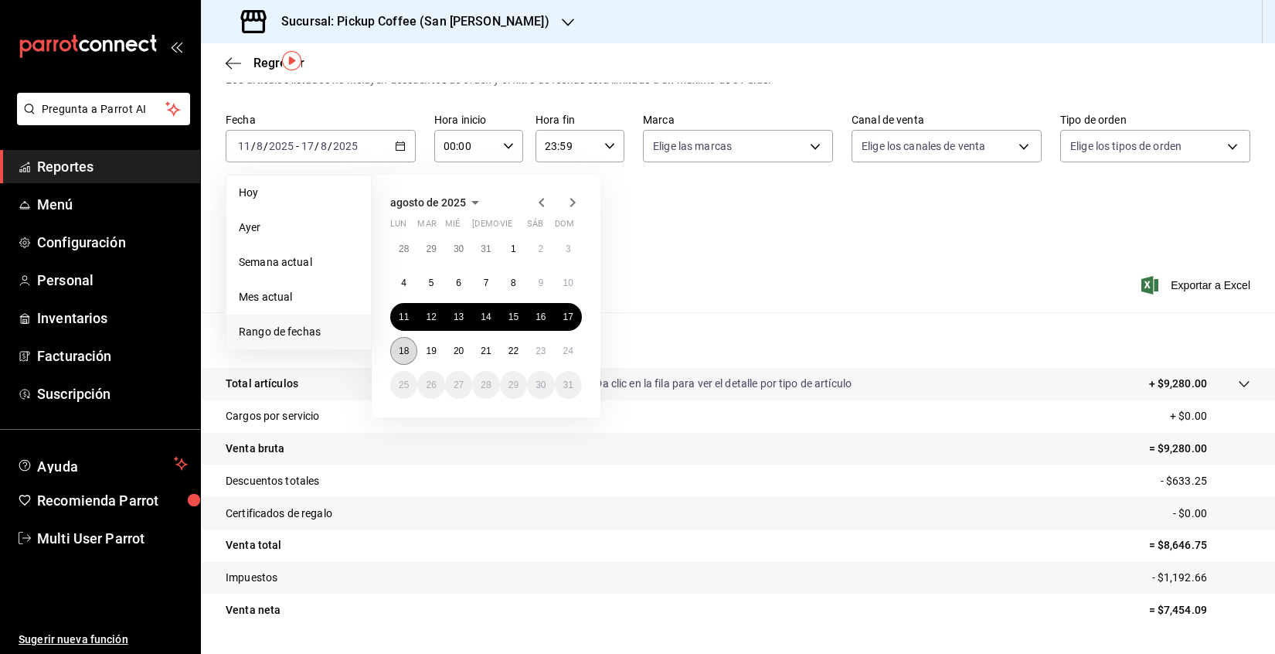
click at [400, 351] on abbr "18" at bounding box center [404, 350] width 10 height 11
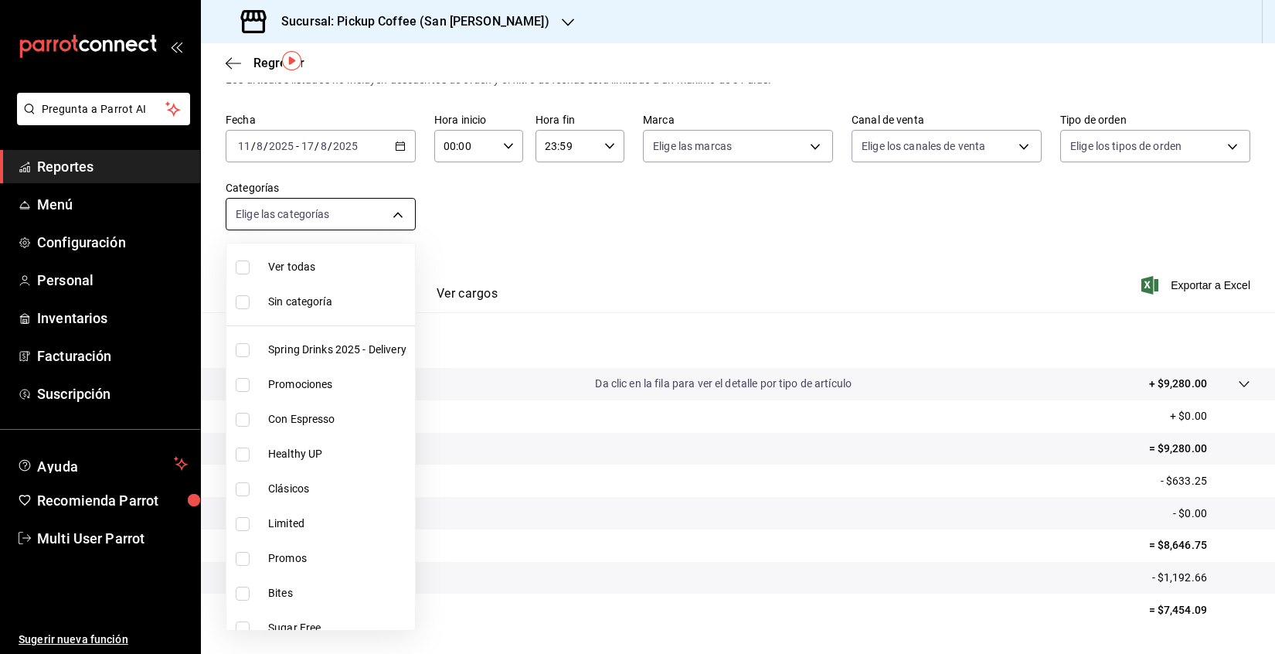
click at [399, 212] on body "Pregunta a Parrot AI Reportes Menú Configuración Personal Inventarios Facturaci…" at bounding box center [637, 327] width 1275 height 654
click at [399, 160] on div at bounding box center [637, 327] width 1275 height 654
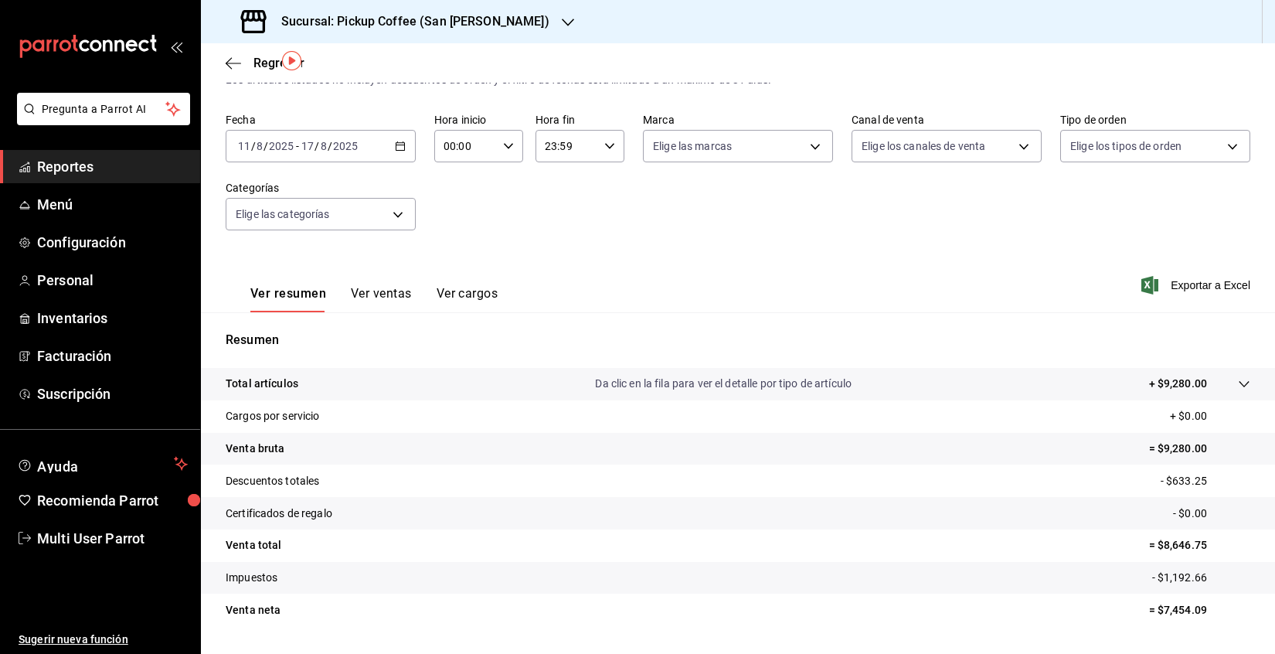
click at [399, 155] on div "[DATE] [DATE] - [DATE] [DATE]" at bounding box center [321, 146] width 190 height 32
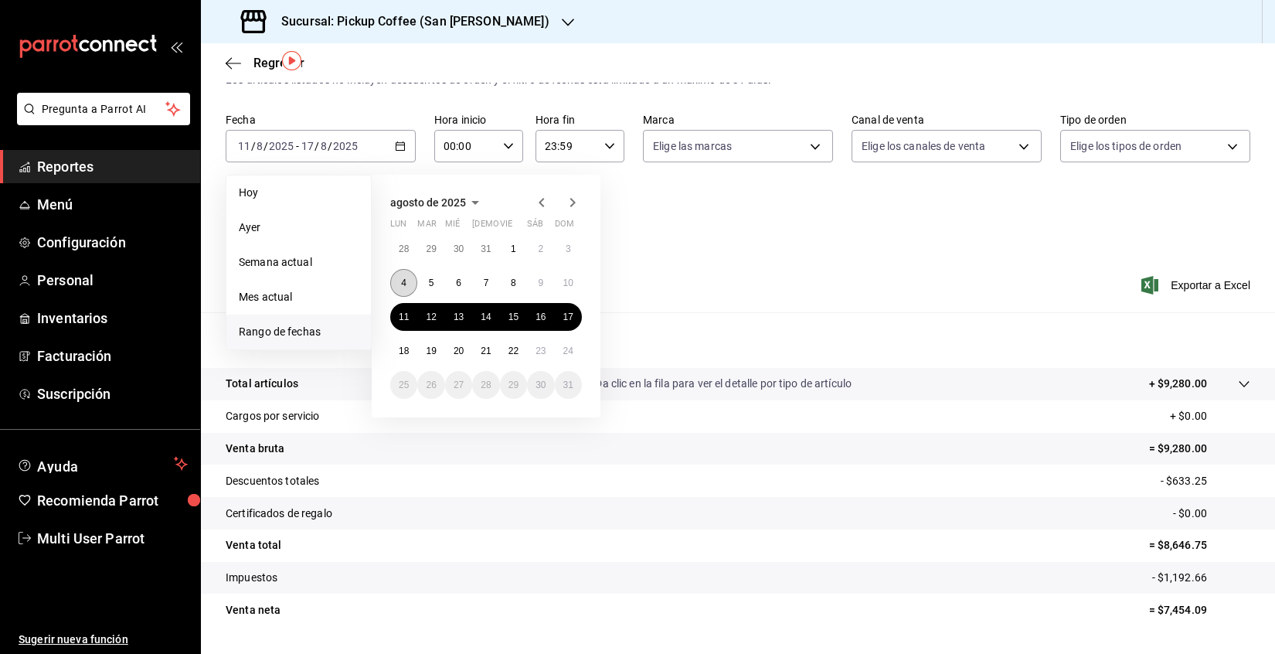
click at [404, 295] on button "4" at bounding box center [403, 283] width 27 height 28
click at [572, 284] on abbr "10" at bounding box center [568, 282] width 10 height 11
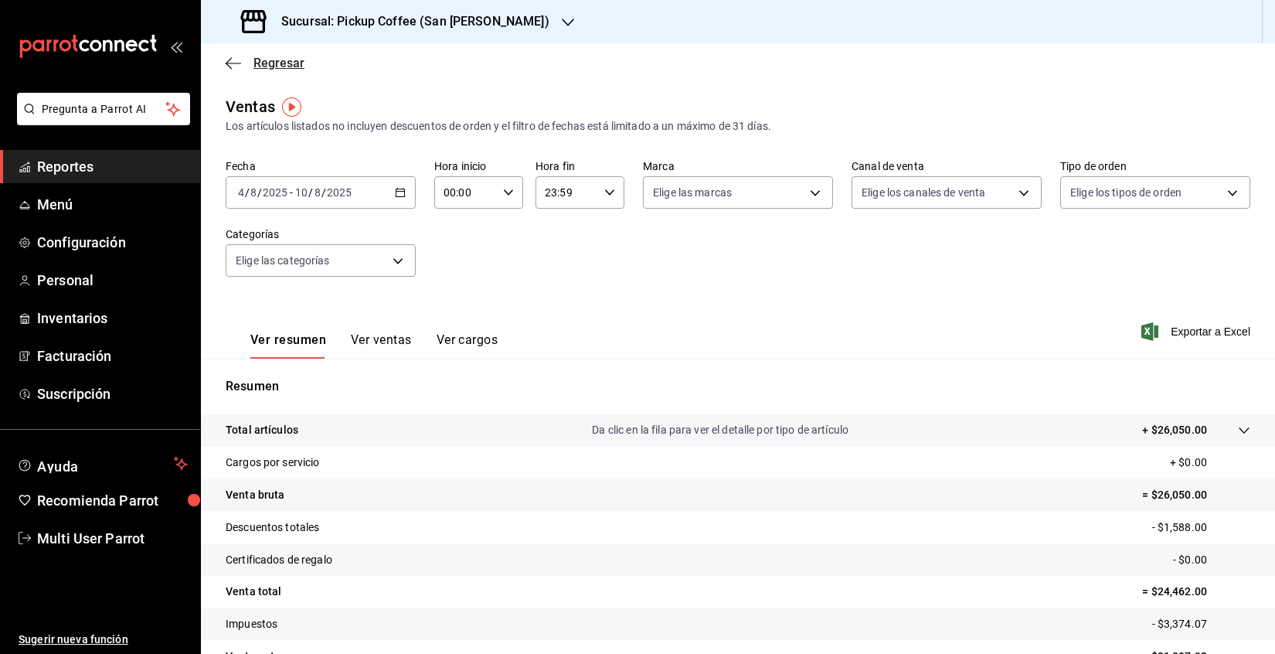
click at [250, 63] on span "Regresar" at bounding box center [265, 63] width 79 height 15
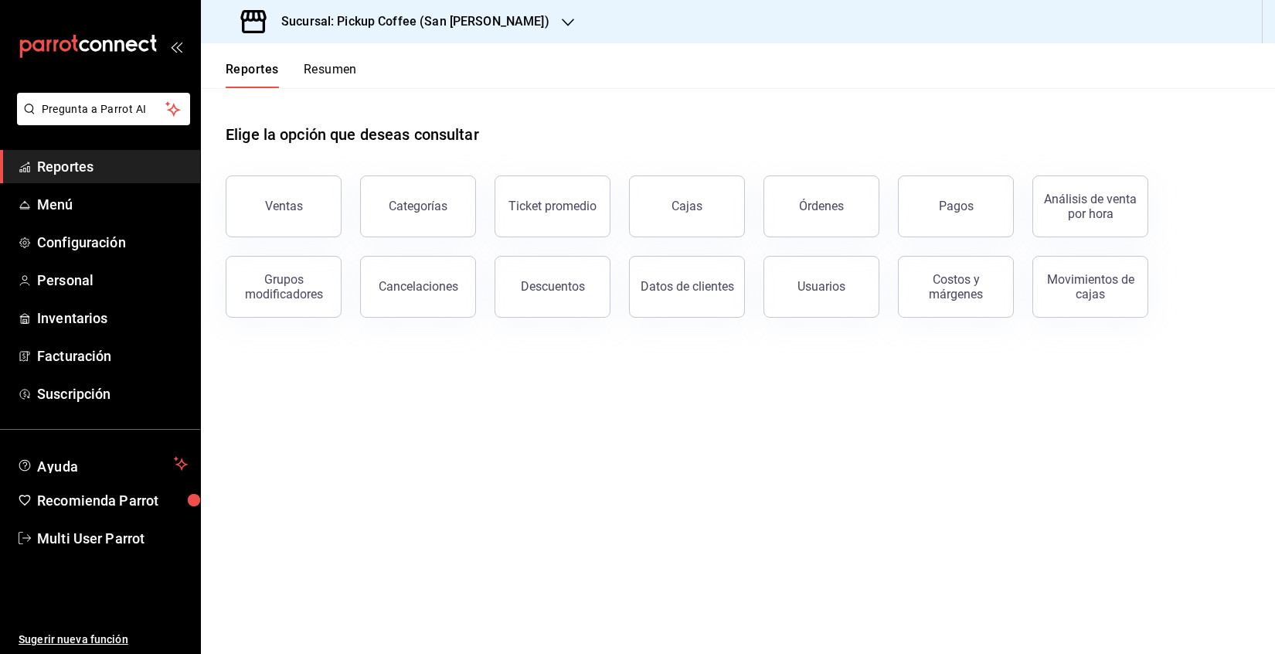
click at [337, 83] on button "Resumen" at bounding box center [330, 75] width 53 height 26
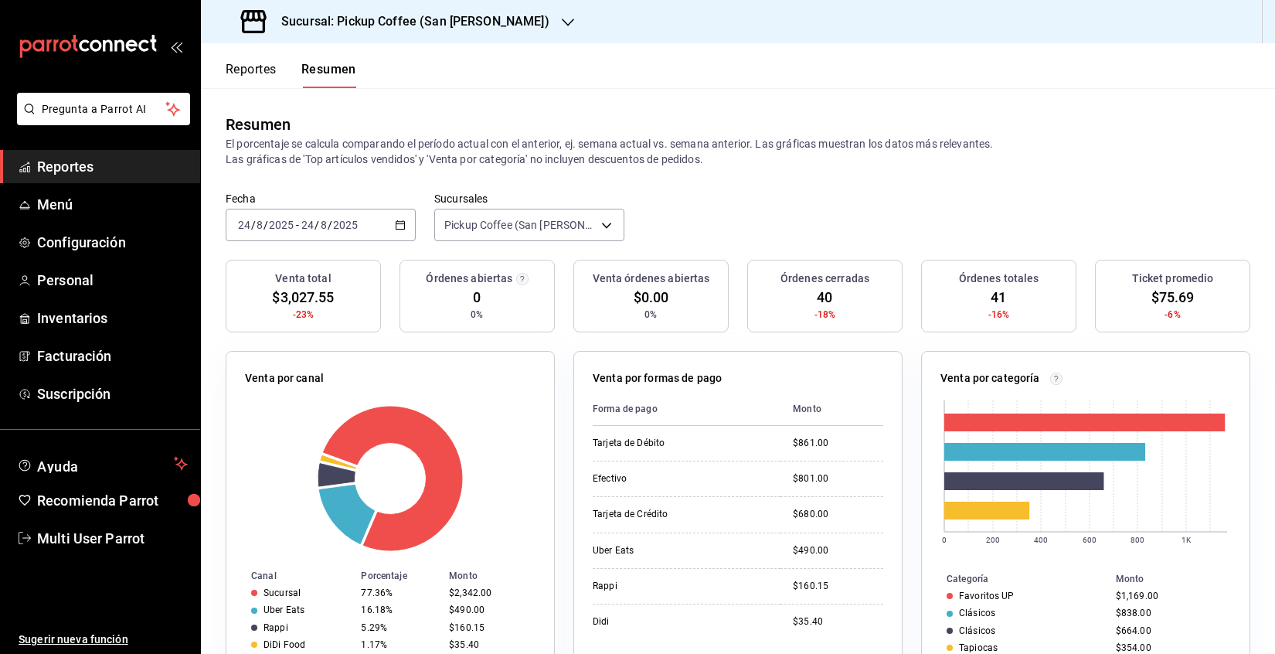
click at [389, 233] on div "[DATE] [DATE] - [DATE] [DATE]" at bounding box center [321, 225] width 190 height 32
click at [403, 228] on icon "button" at bounding box center [400, 224] width 11 height 11
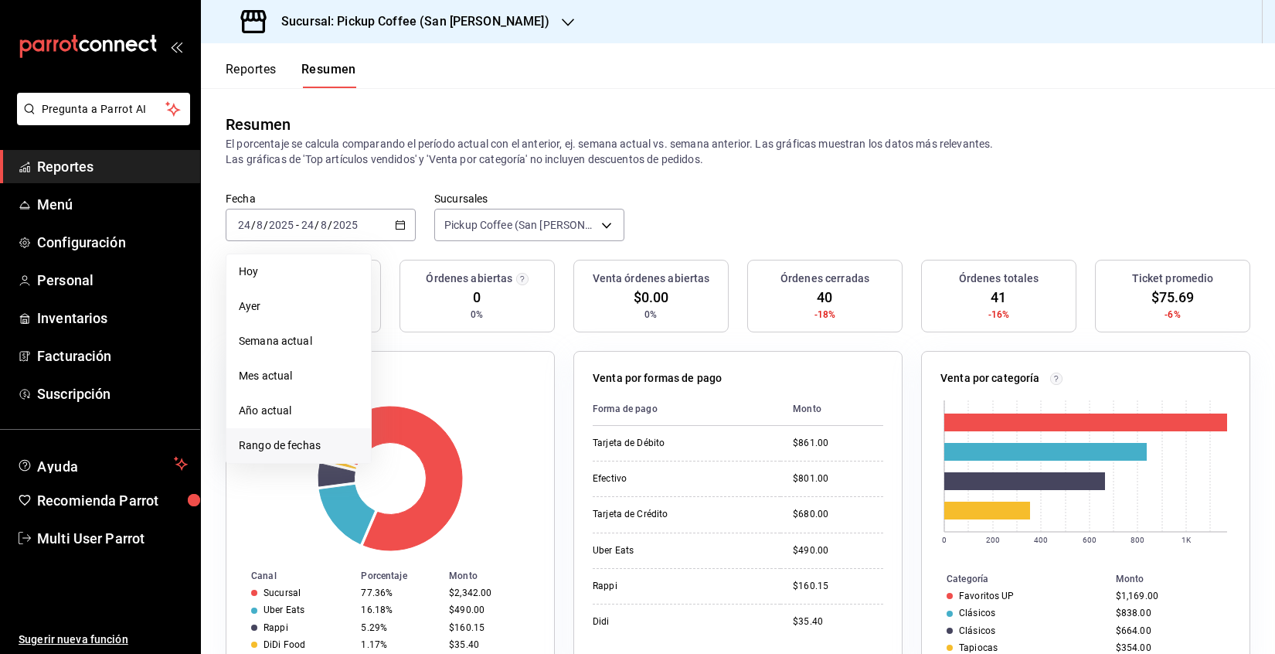
click at [302, 439] on span "Rango de fechas" at bounding box center [299, 445] width 120 height 16
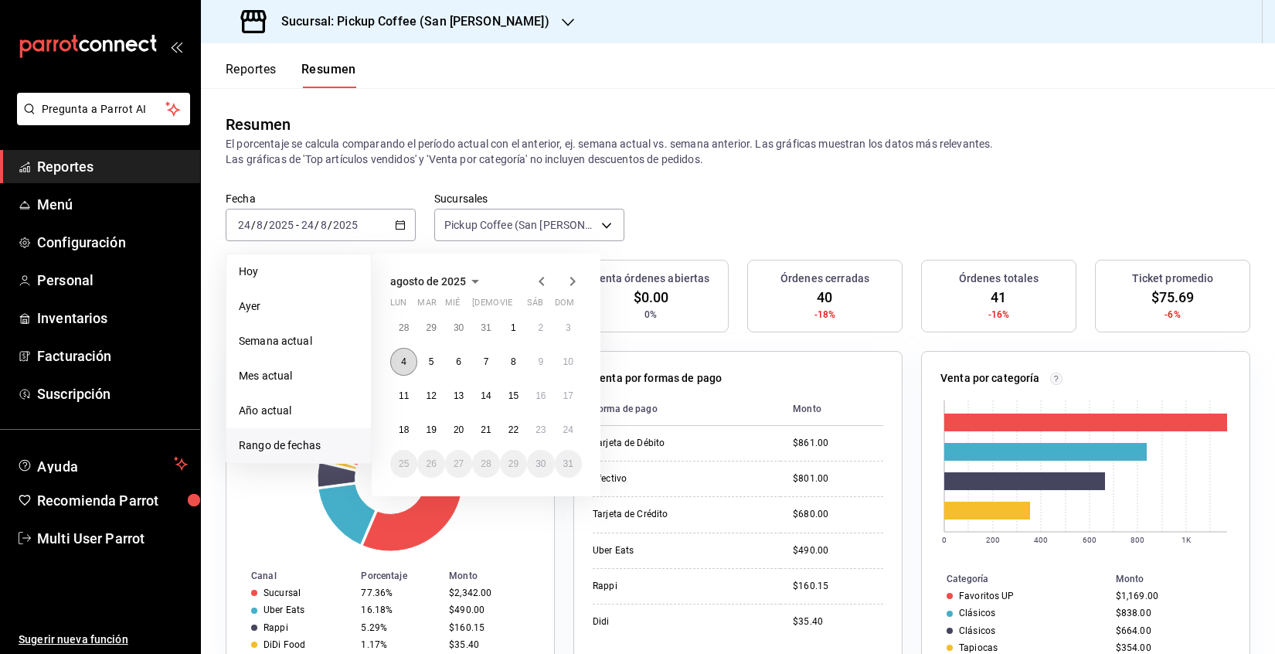
click at [406, 361] on abbr "4" at bounding box center [403, 361] width 5 height 11
click at [573, 364] on abbr "10" at bounding box center [568, 361] width 10 height 11
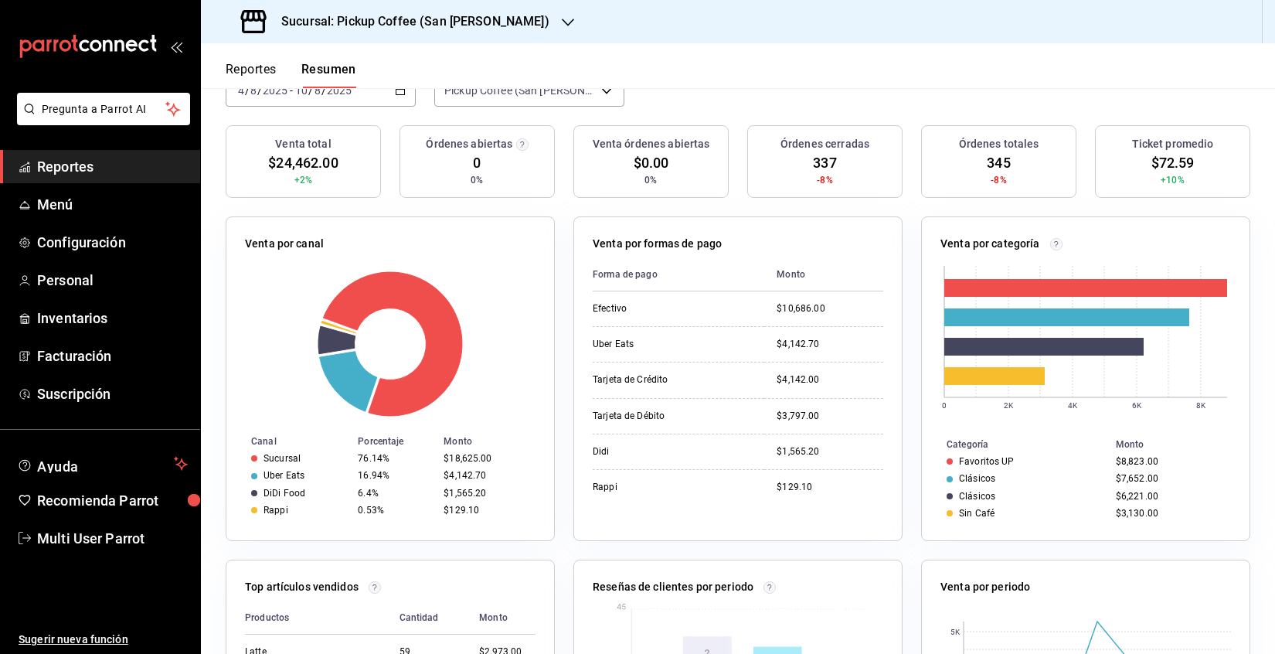
scroll to position [154, 0]
